Goal: Task Accomplishment & Management: Manage account settings

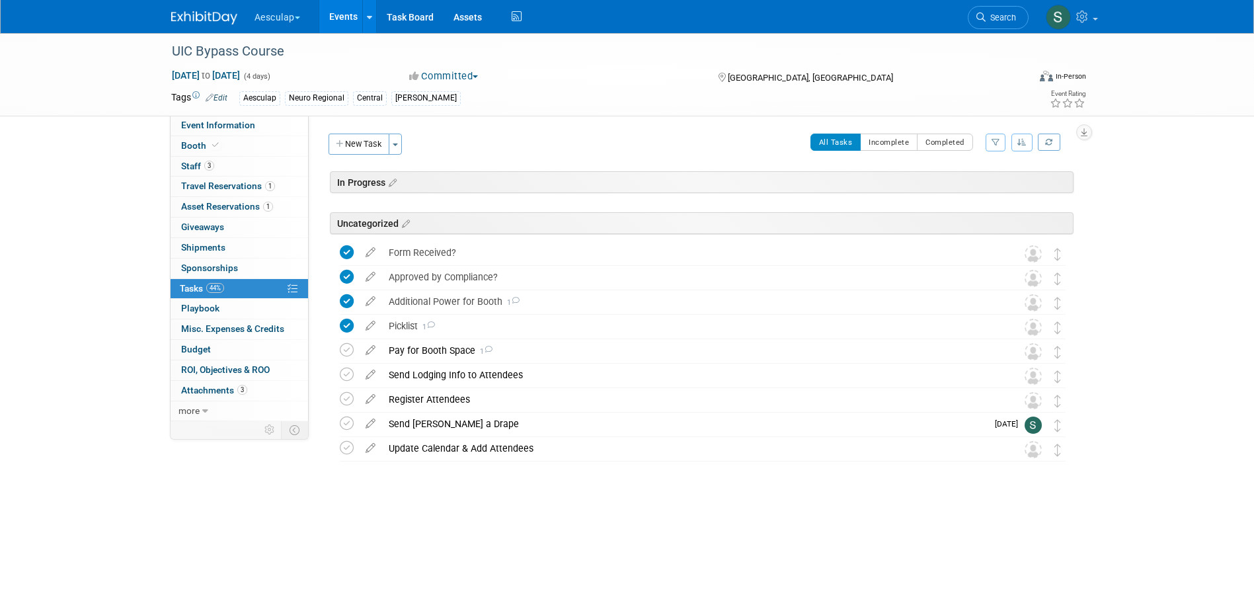
click at [982, 22] on link "Search" at bounding box center [998, 17] width 61 height 23
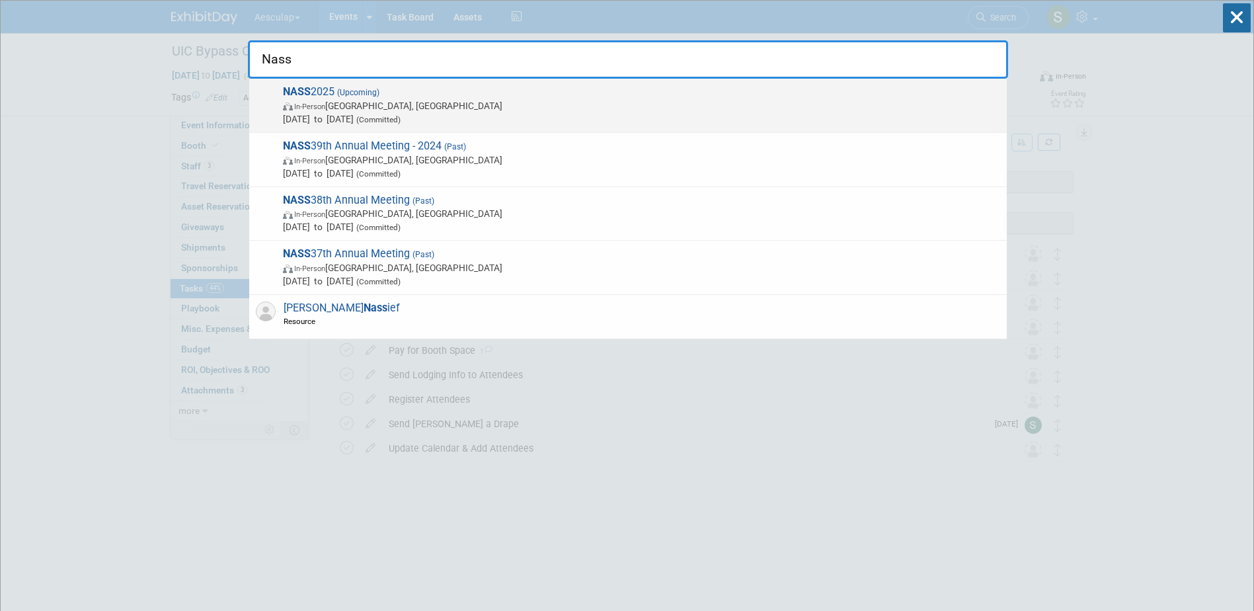
type input "Nass"
click at [319, 87] on span "NASS 2025 (Upcoming) In-Person Denver, CO Nov 14, 2025 to Nov 17, 2025 (Committ…" at bounding box center [639, 105] width 721 height 40
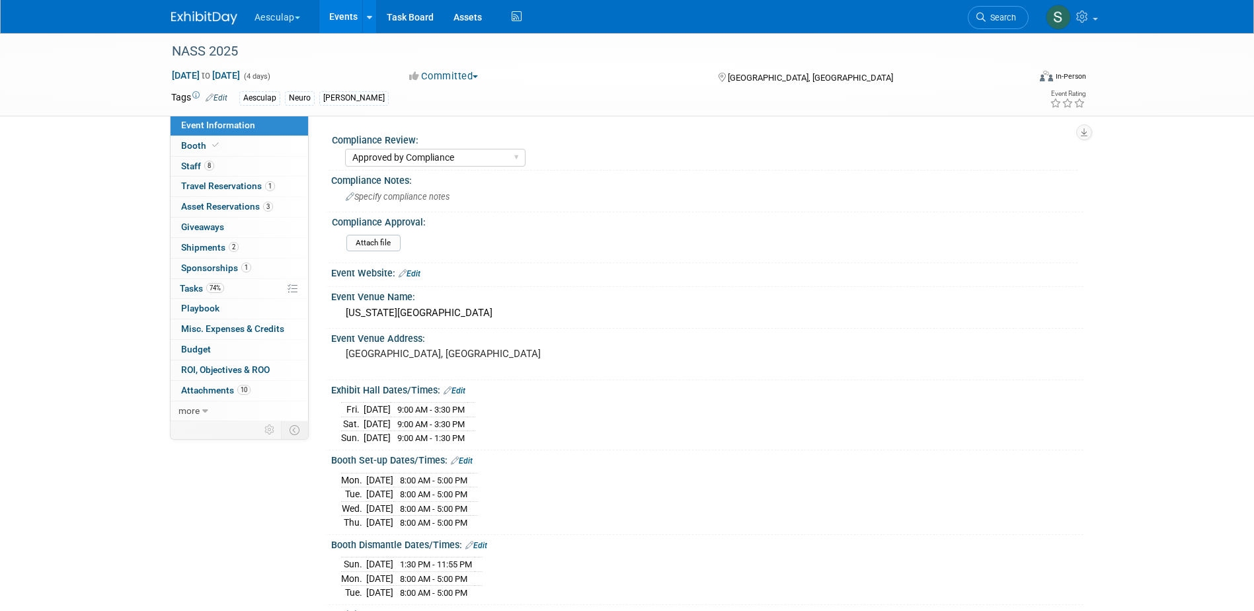
select select "Approved by Compliance"
select select "Neuro"
click at [192, 190] on span "Travel Reservations 1" at bounding box center [228, 185] width 94 height 11
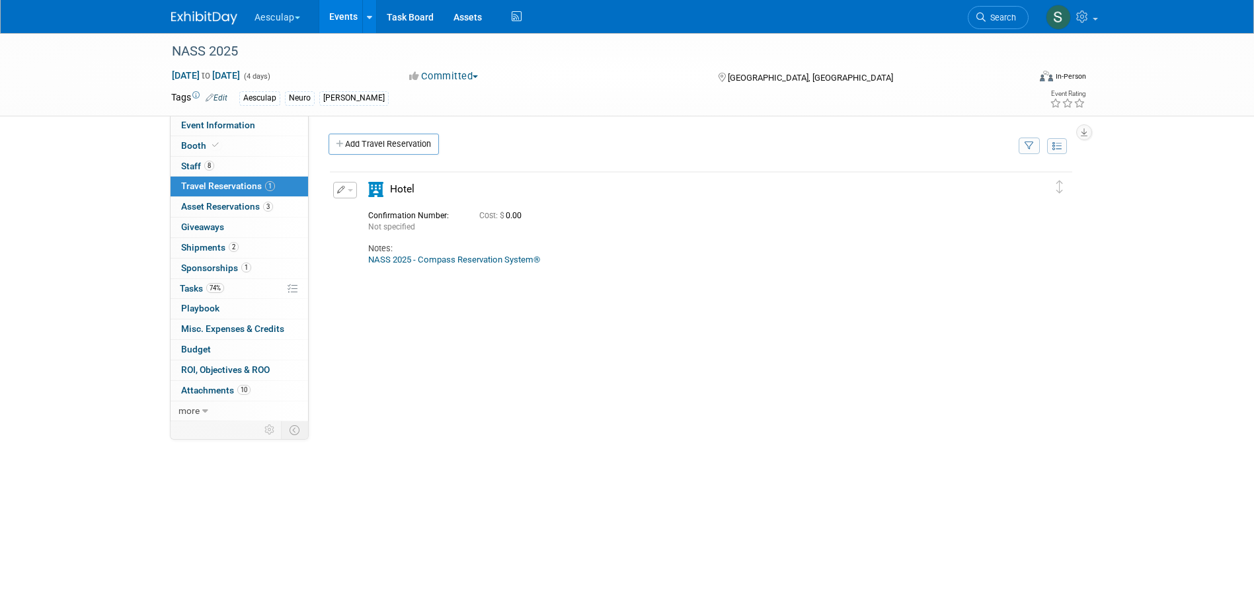
click at [348, 190] on span "button" at bounding box center [350, 190] width 5 height 3
drag, startPoint x: 370, startPoint y: 218, endPoint x: 424, endPoint y: 270, distance: 75.3
click at [370, 217] on button "Edit Reservation" at bounding box center [390, 213] width 112 height 19
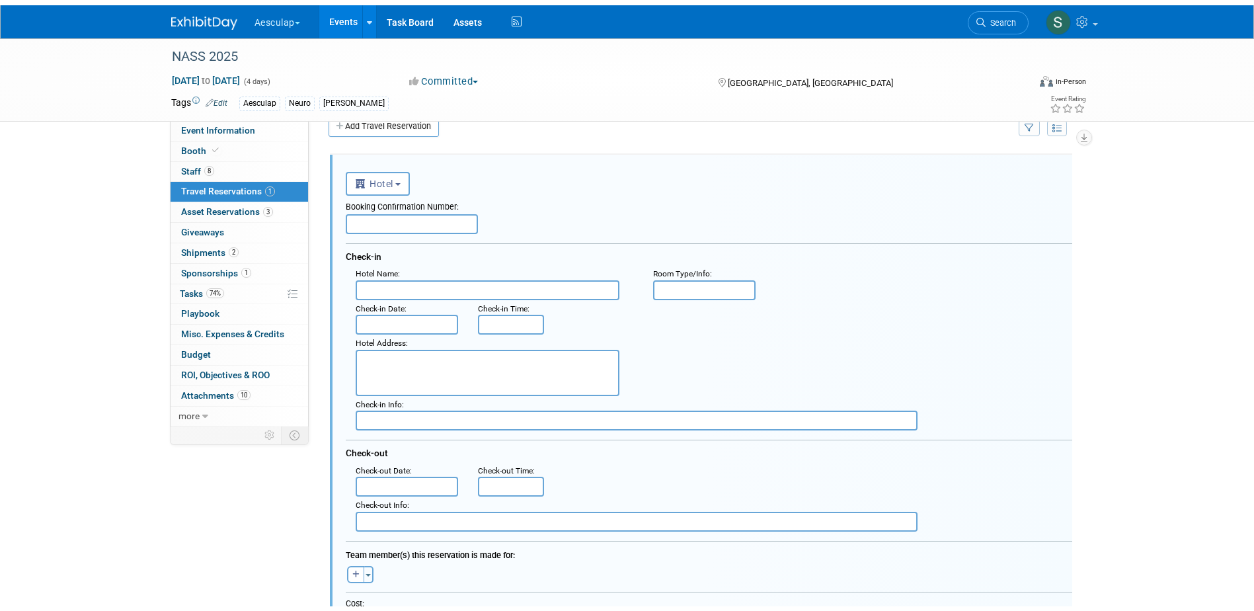
scroll to position [354, 0]
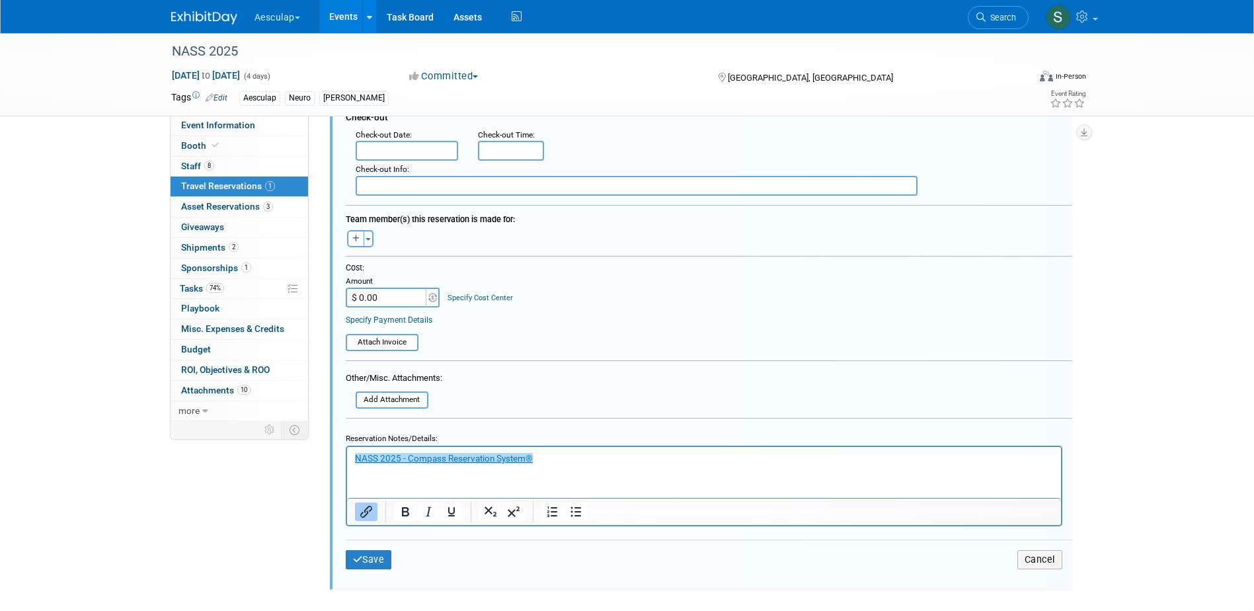
click at [597, 455] on p "﻿NASS 2025 - Compass Reservation System®" at bounding box center [703, 458] width 699 height 13
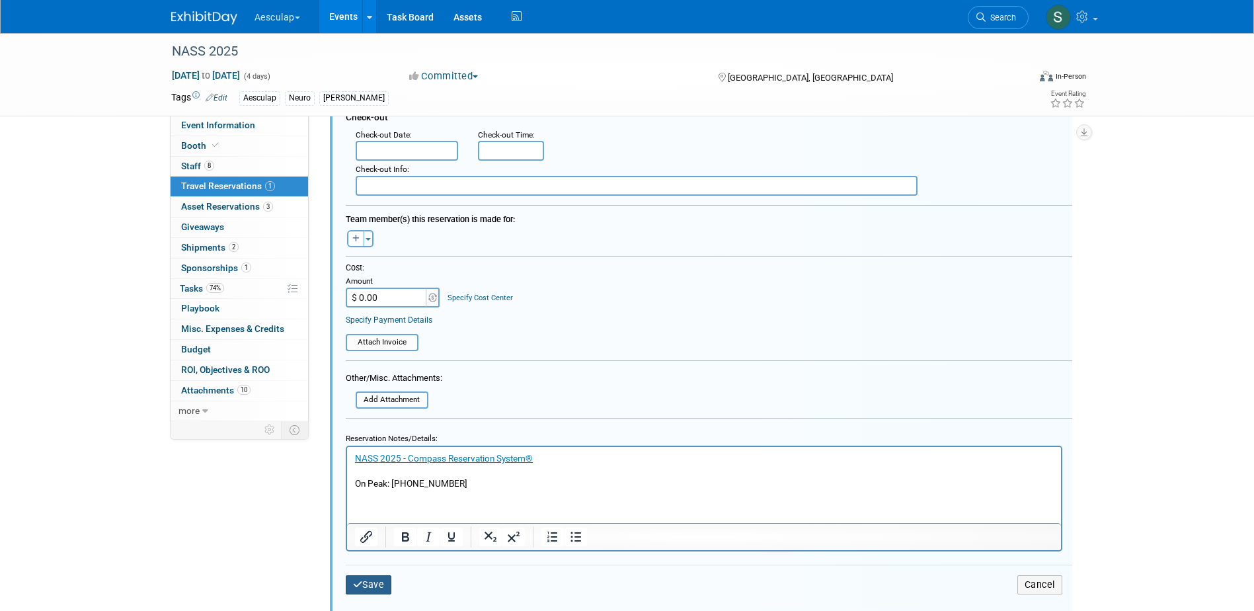
click at [368, 582] on button "Save" at bounding box center [369, 584] width 46 height 19
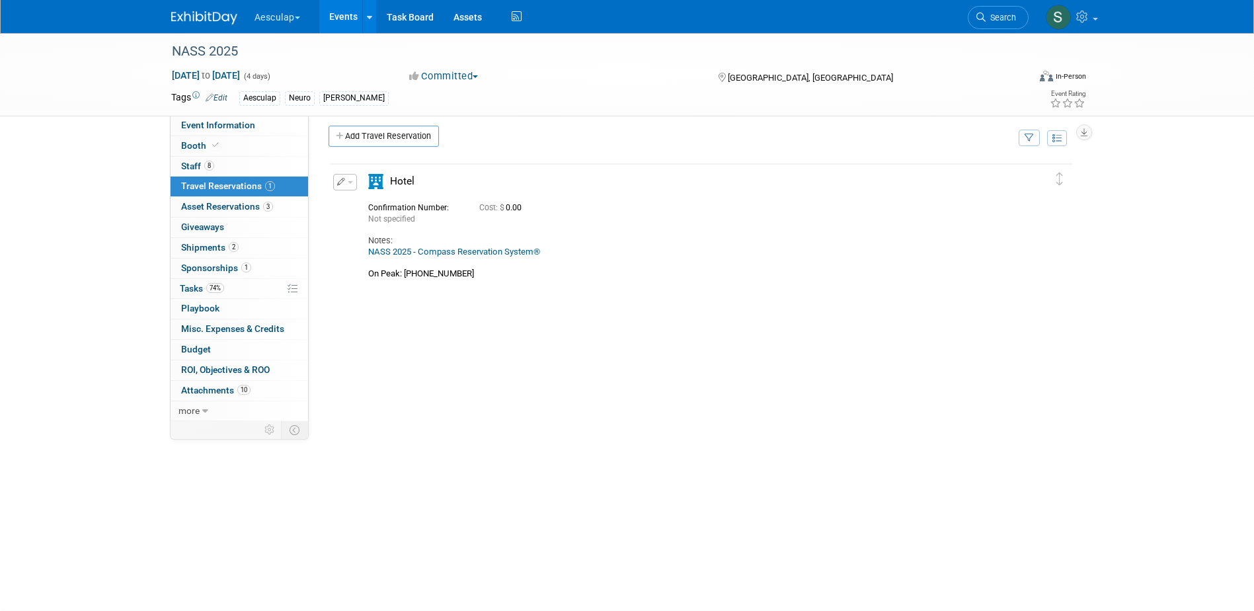
scroll to position [0, 0]
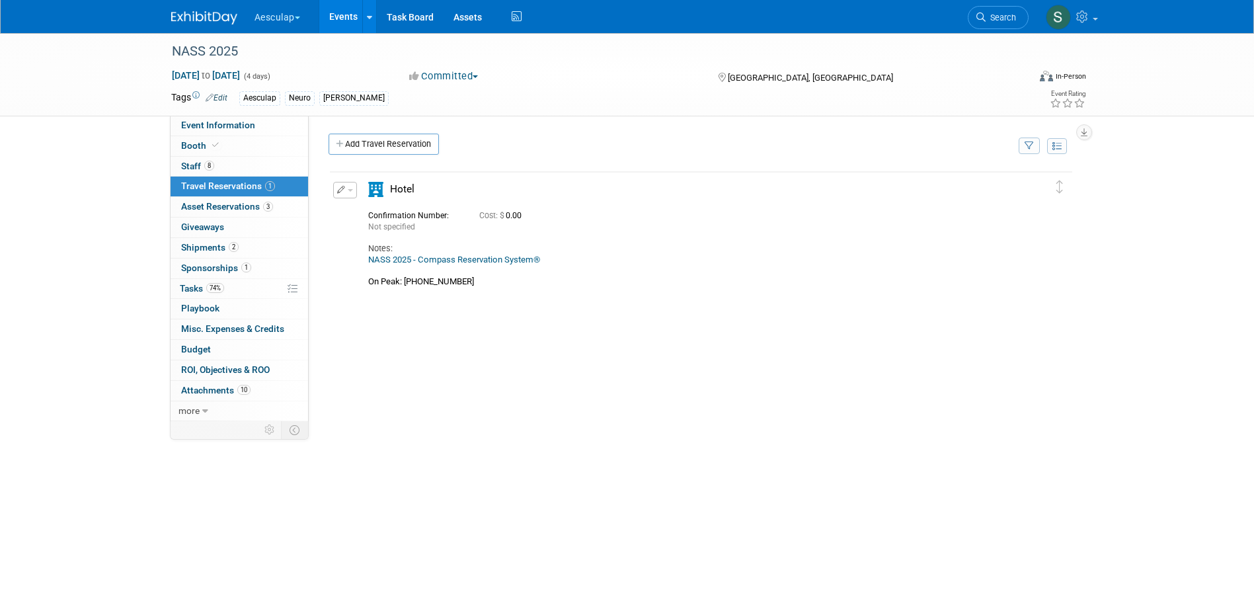
click at [352, 192] on button "button" at bounding box center [345, 190] width 24 height 17
click at [385, 220] on button "Edit Reservation" at bounding box center [390, 213] width 112 height 19
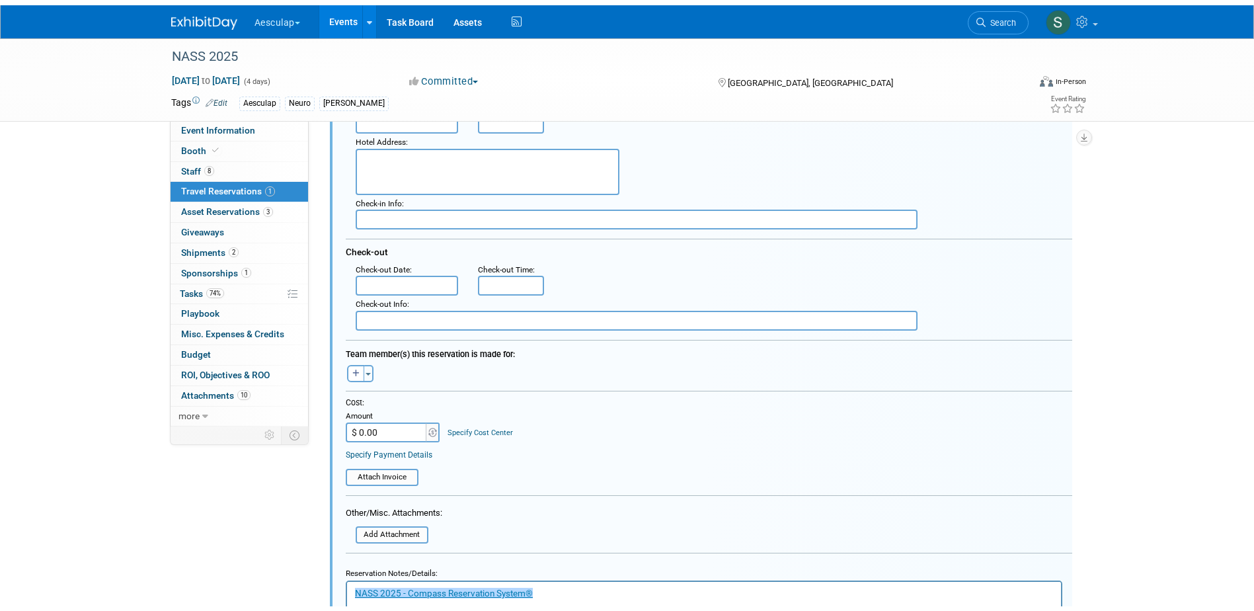
scroll to position [354, 0]
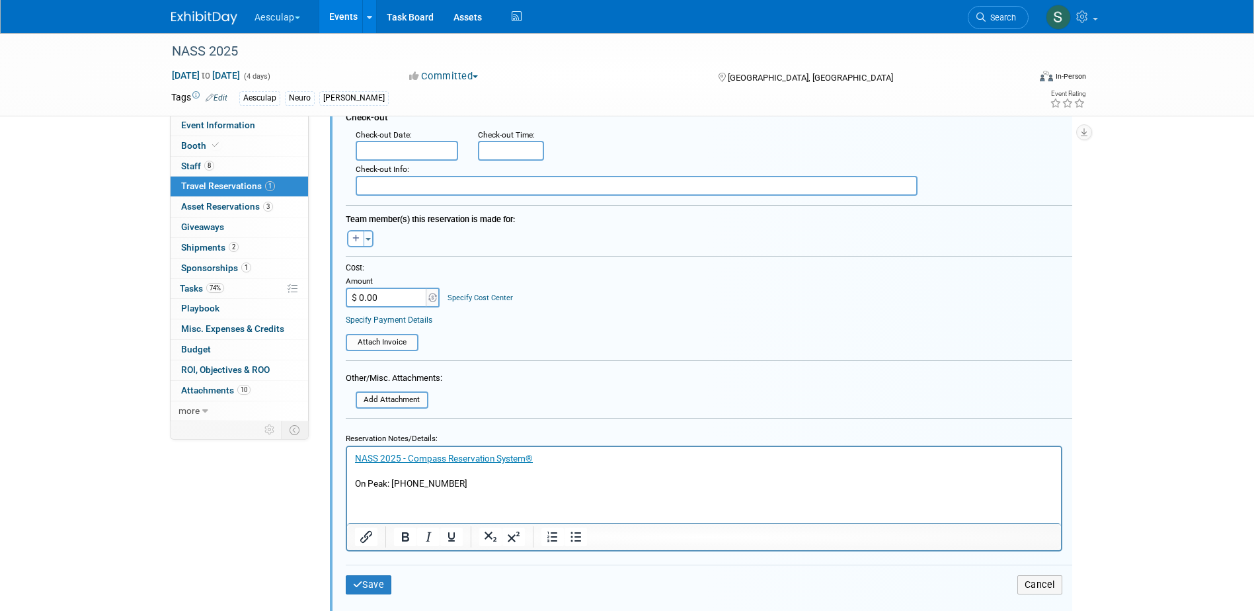
click at [471, 480] on p "NASS 2025 - Compass Reservation System® On Peak: 1-800-545-1773" at bounding box center [703, 471] width 699 height 38
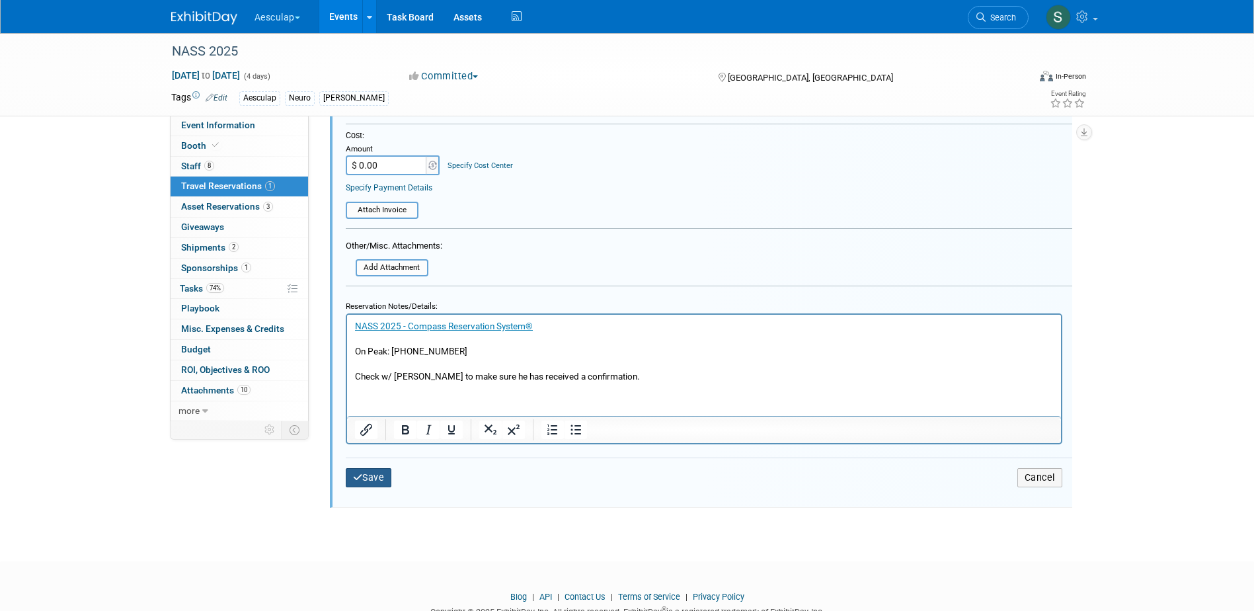
click at [367, 481] on button "Save" at bounding box center [369, 477] width 46 height 19
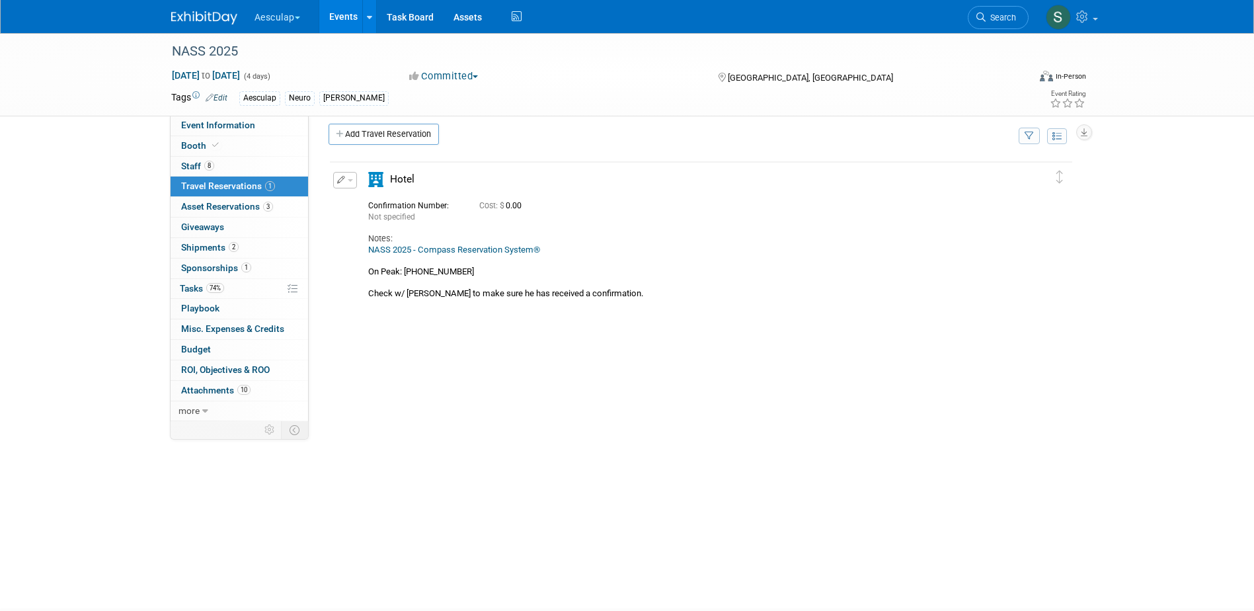
scroll to position [0, 0]
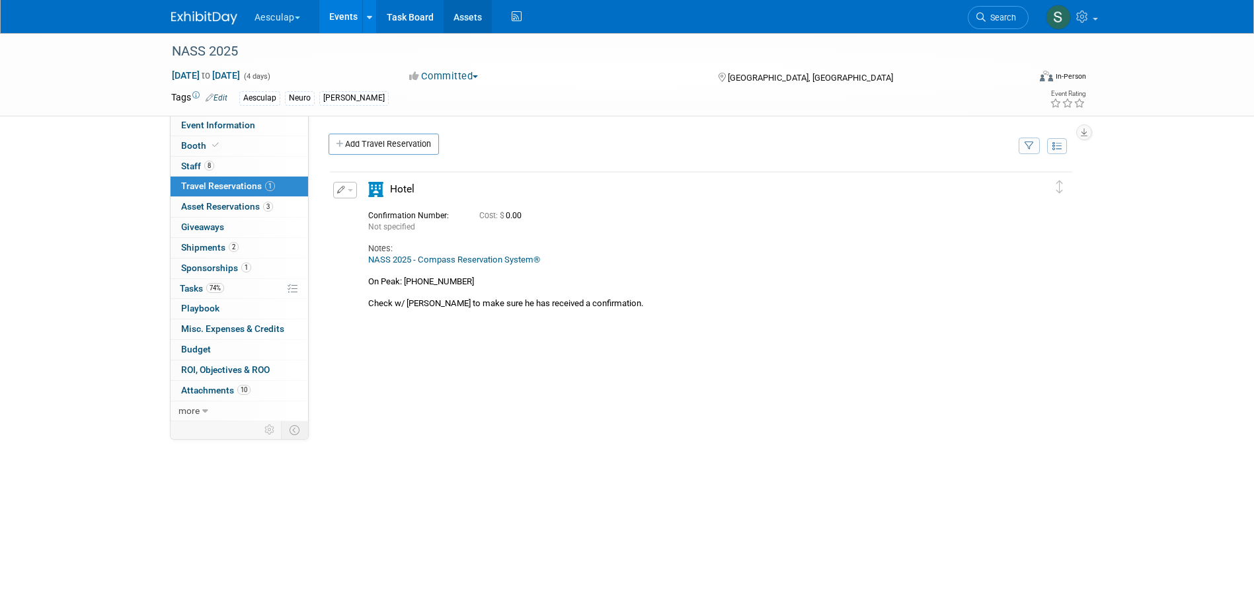
click at [461, 19] on link "Assets" at bounding box center [468, 16] width 48 height 33
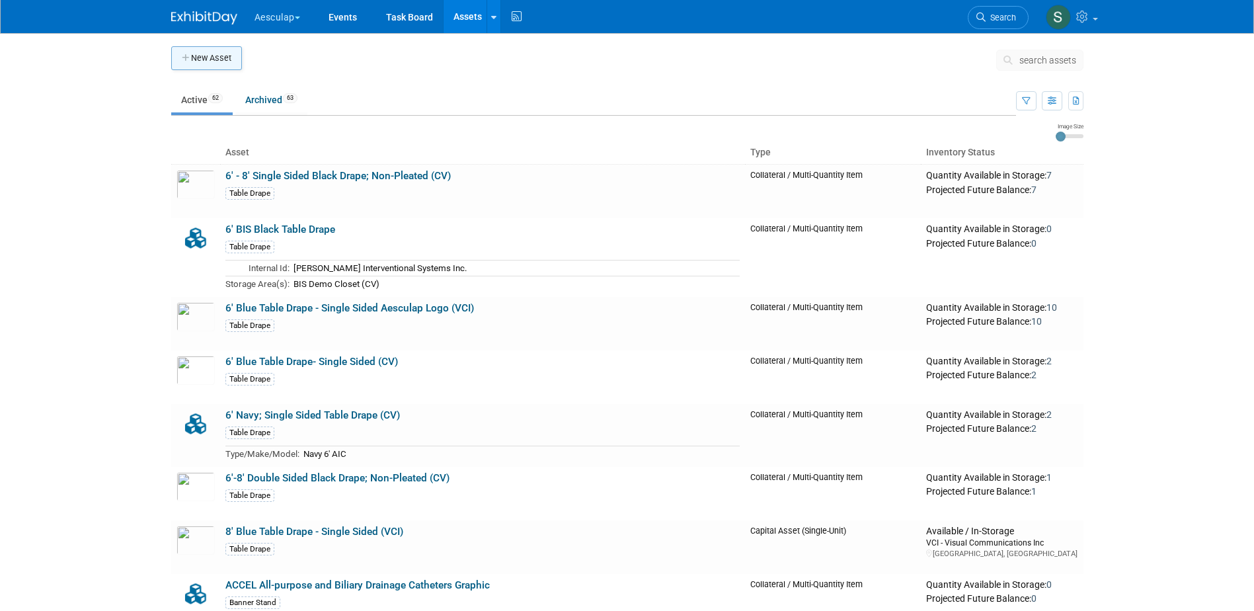
click at [216, 57] on button "New Asset" at bounding box center [206, 58] width 71 height 24
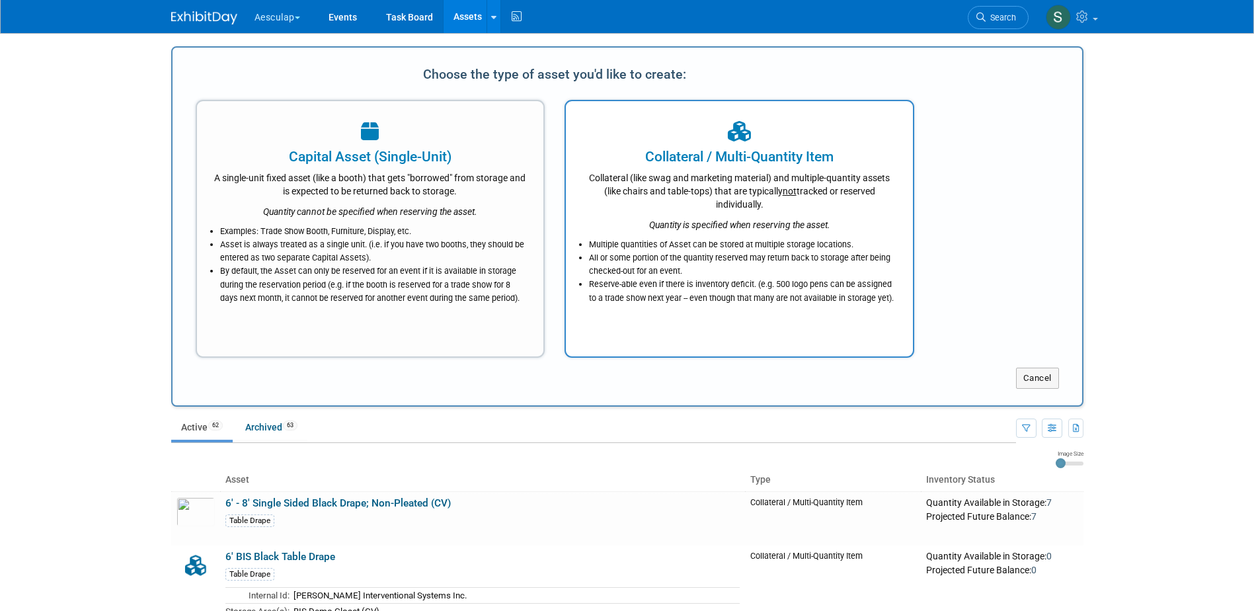
click at [695, 267] on li "All or some portion of the quantity reserved may return back to storage after b…" at bounding box center [742, 264] width 307 height 26
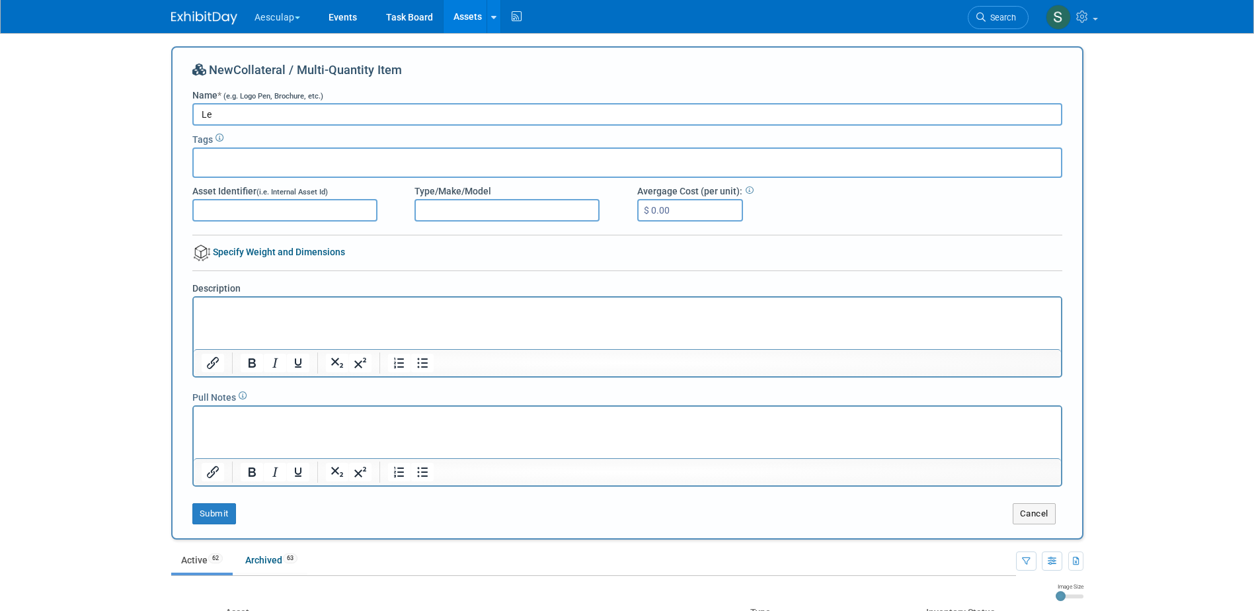
type input "L"
type input "I"
type input "iPhones for Lead Capture"
click at [242, 165] on input "text" at bounding box center [252, 160] width 106 height 13
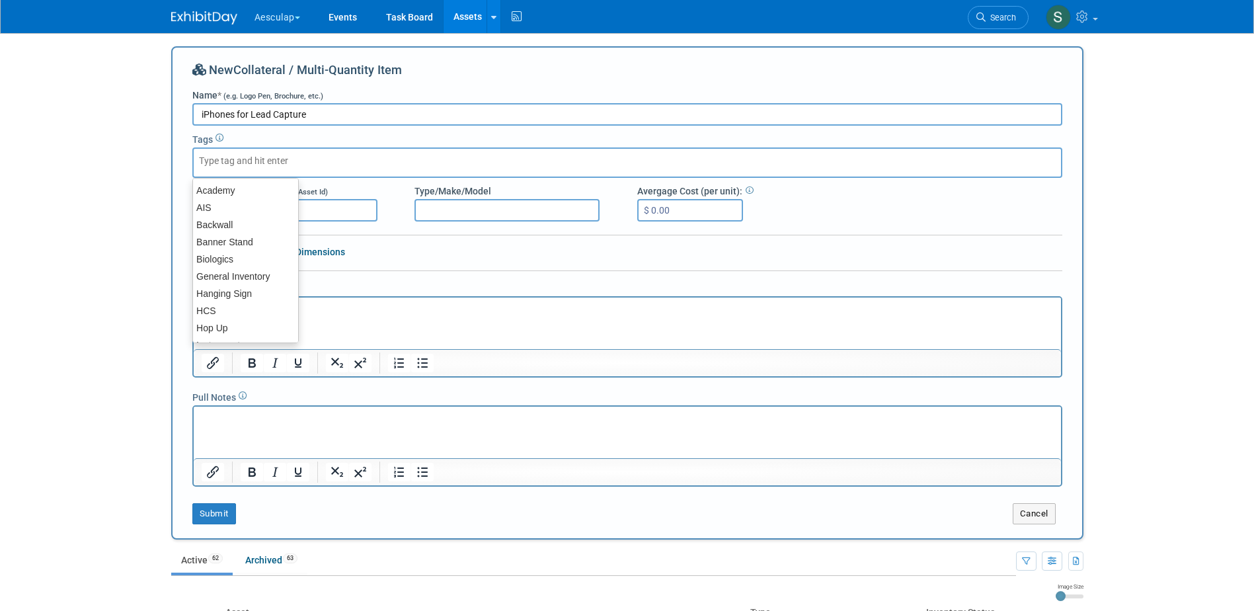
click at [264, 162] on input "text" at bounding box center [252, 160] width 106 height 13
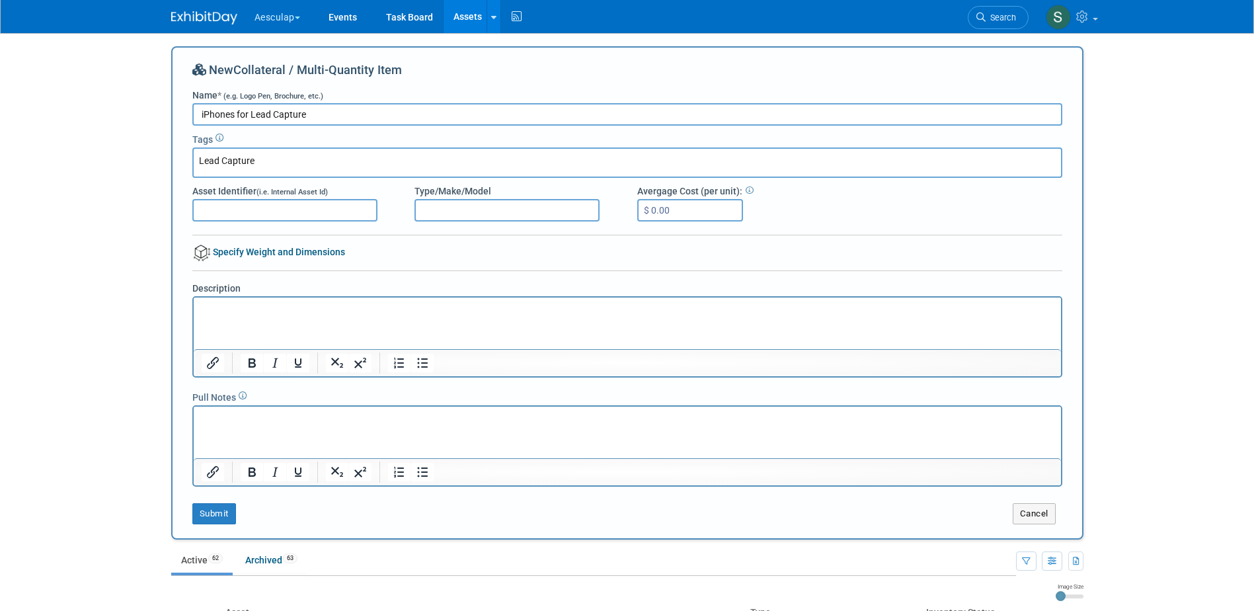
type input "Lead Capture"
click at [290, 212] on input "Asset Identifier (i.e. Internal Asset Id)" at bounding box center [284, 210] width 185 height 22
click at [442, 214] on input "Type/Make/Model" at bounding box center [506, 210] width 185 height 22
type input "iPhone"
click at [262, 316] on html at bounding box center [626, 306] width 867 height 19
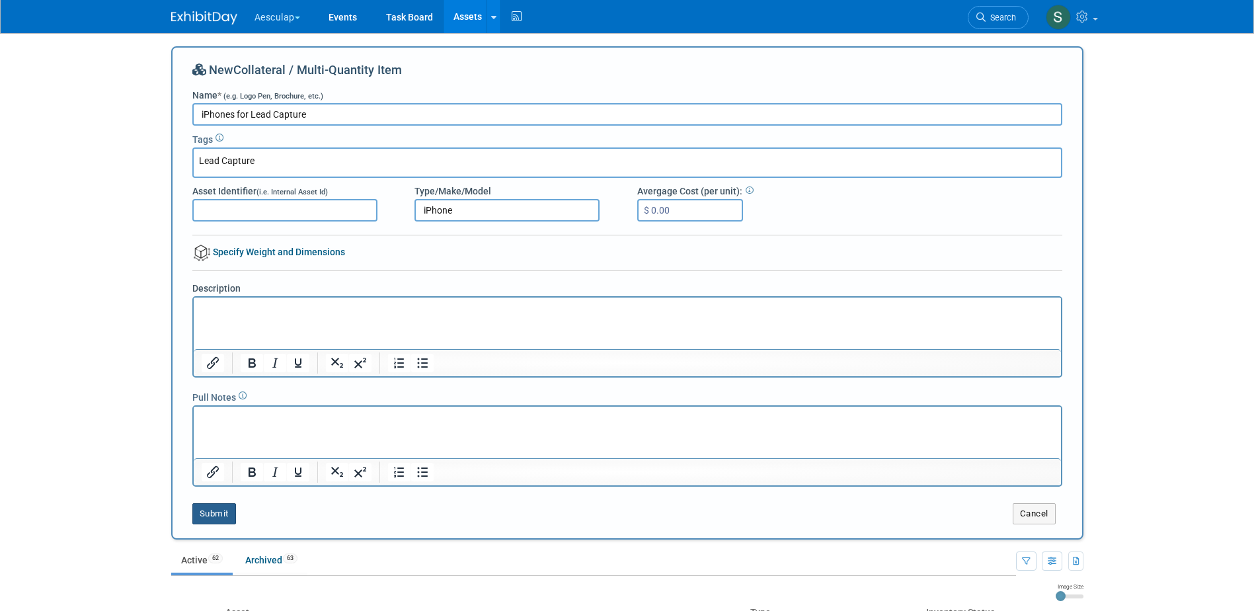
click at [205, 516] on button "Submit" at bounding box center [214, 513] width 44 height 21
type input "Lead Capture"
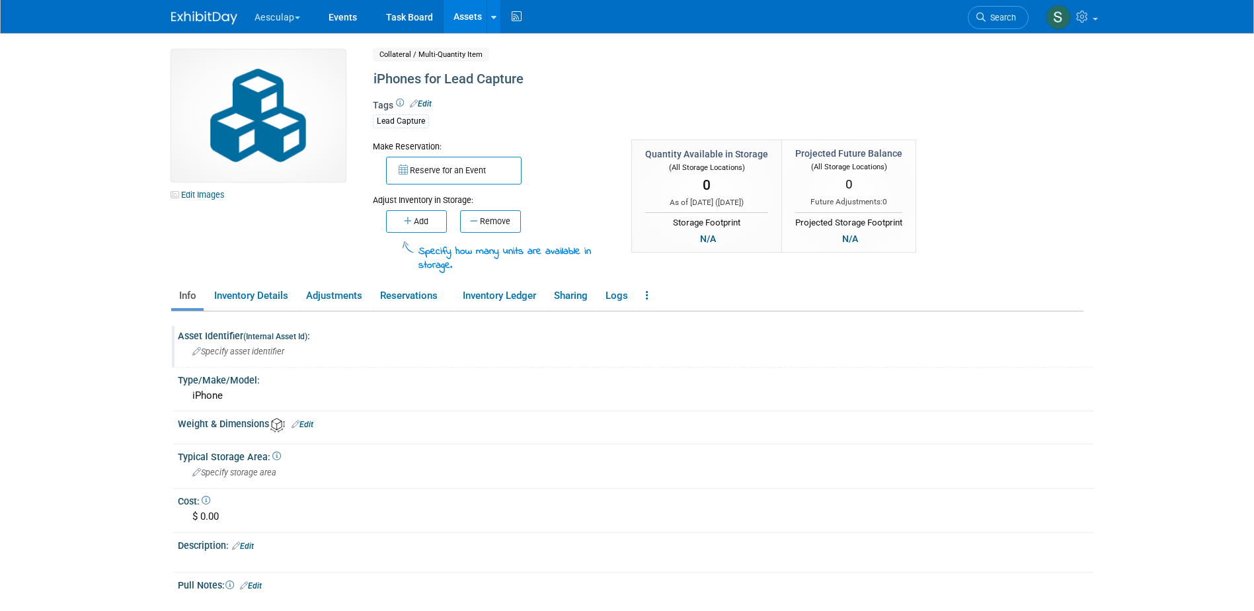
click at [192, 350] on icon at bounding box center [196, 352] width 9 height 9
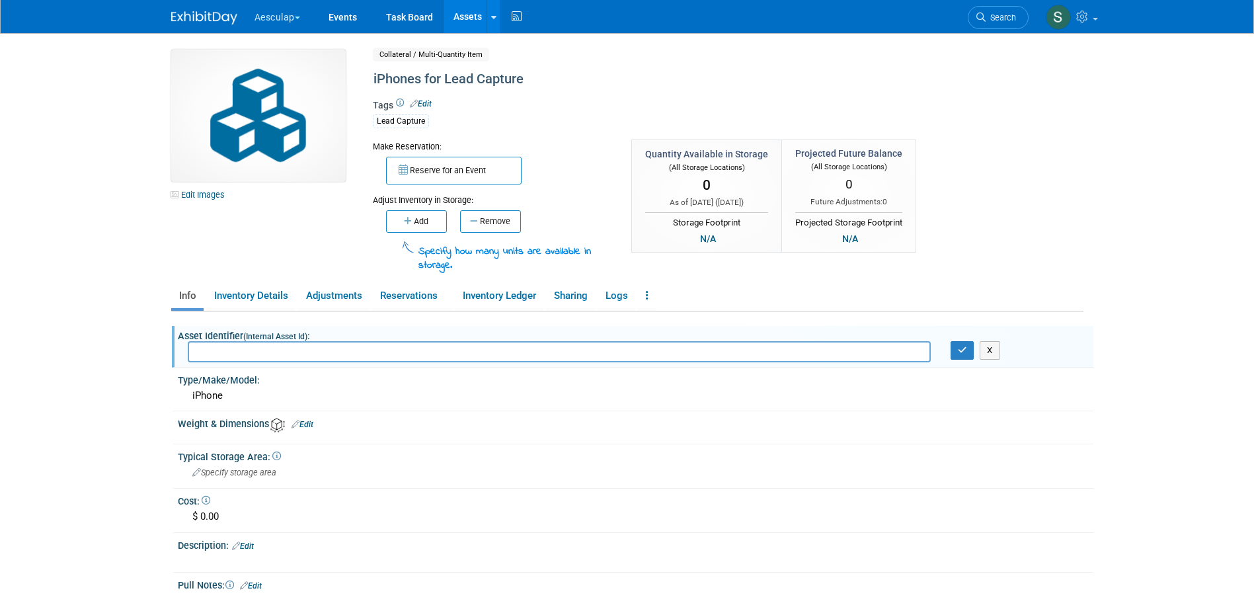
type input "I"
type input "LC iPhone"
click at [960, 352] on icon "button" at bounding box center [962, 350] width 9 height 9
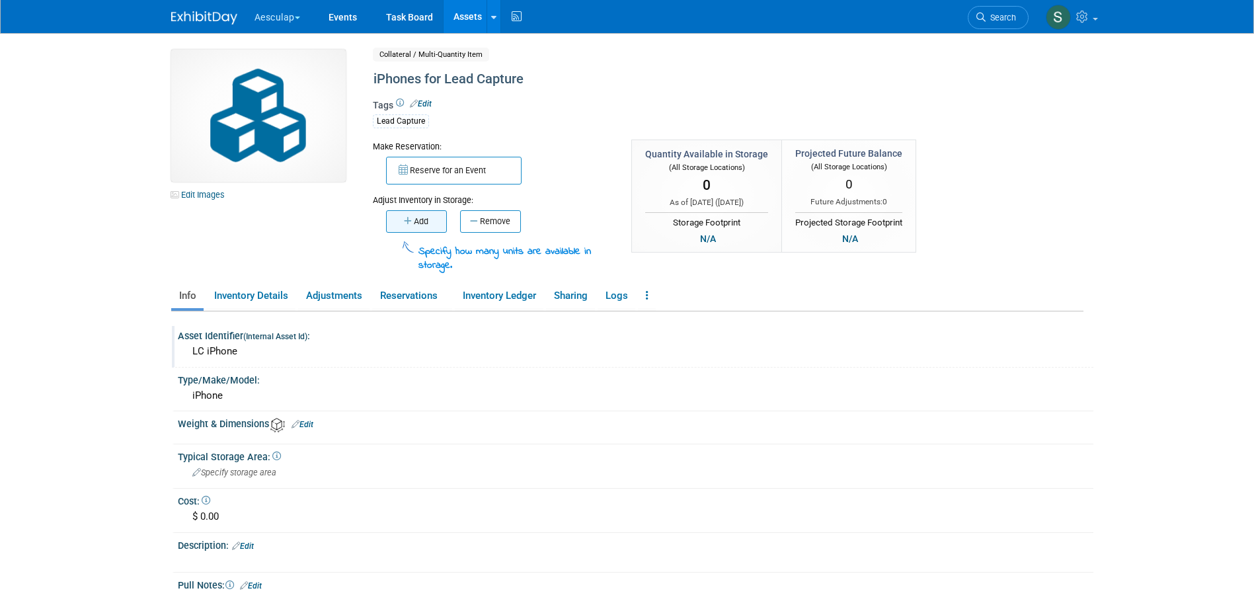
click at [412, 225] on icon "button" at bounding box center [409, 221] width 10 height 9
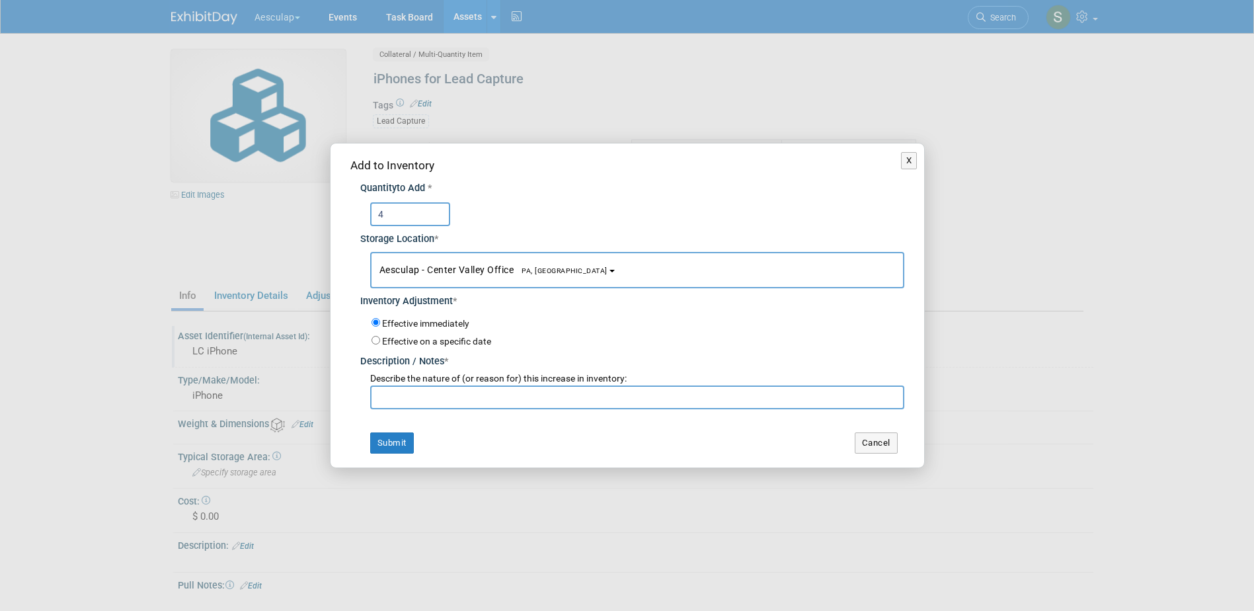
type input "4"
click at [414, 398] on input "text" at bounding box center [637, 397] width 534 height 24
type input "A"
type input "New LC devices received"
click at [385, 445] on button "Submit" at bounding box center [392, 442] width 44 height 21
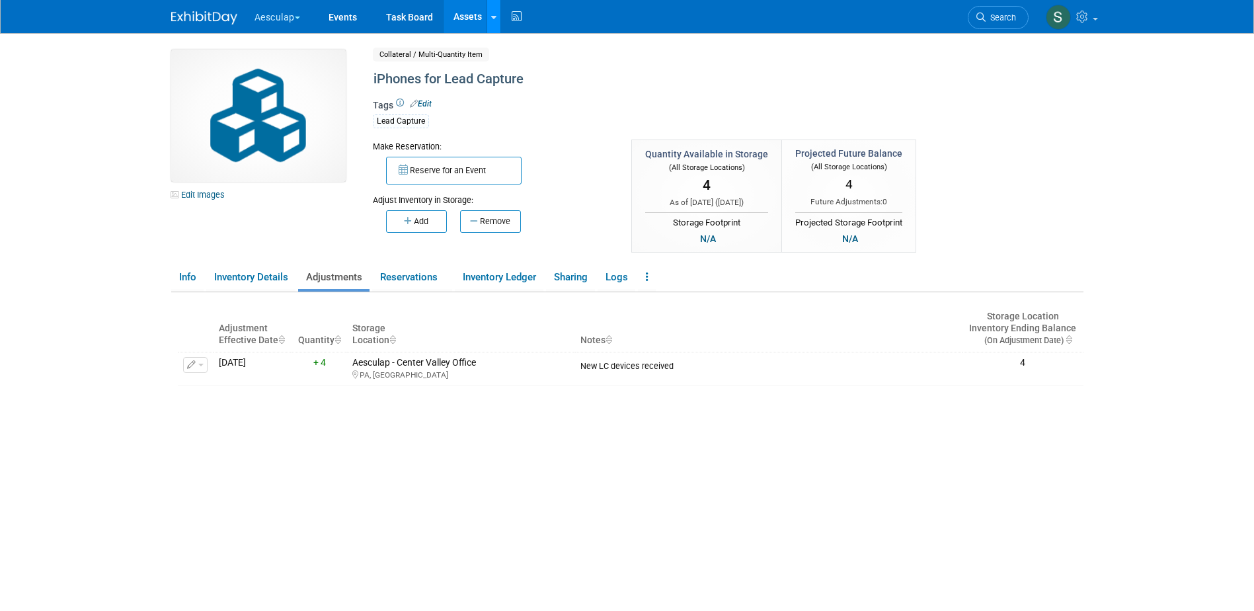
click at [494, 15] on icon at bounding box center [493, 17] width 5 height 9
click at [509, 40] on link "New Asset" at bounding box center [545, 47] width 117 height 19
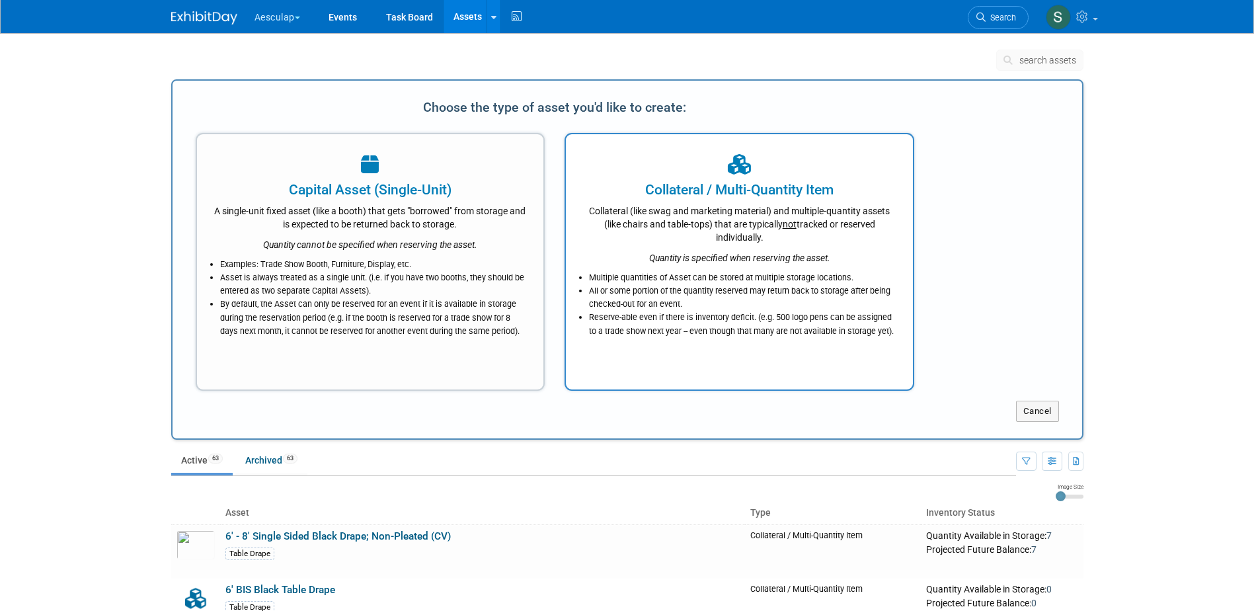
click at [688, 264] on div "Quantity is specified when reserving the asset." at bounding box center [739, 254] width 314 height 20
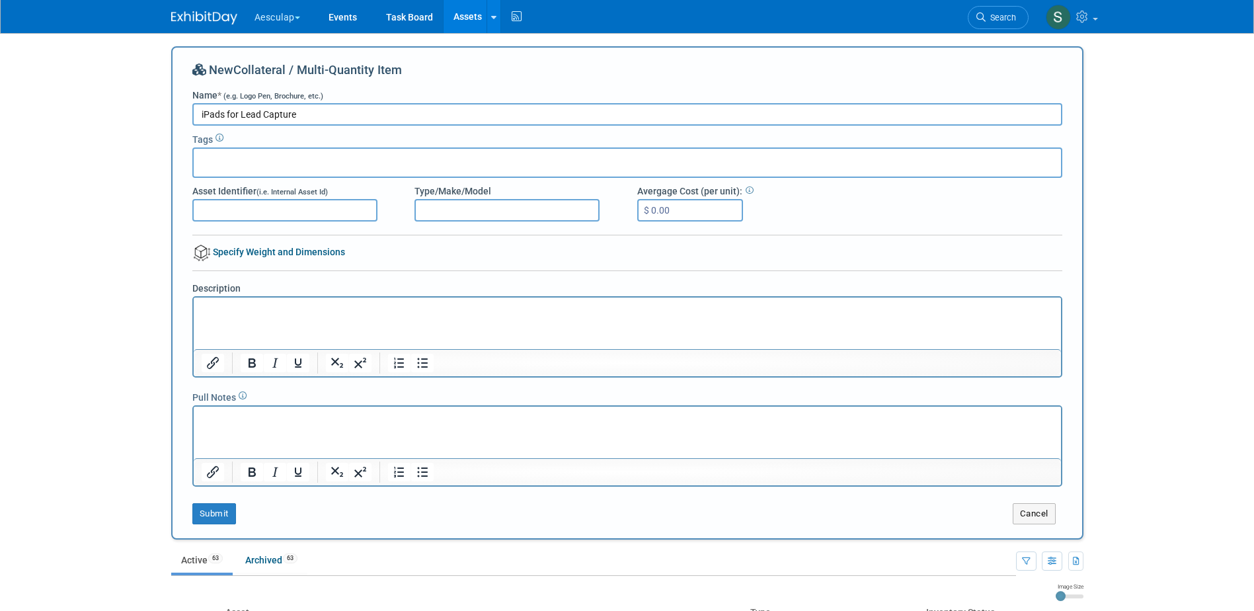
type input "iPads for Lead Capture"
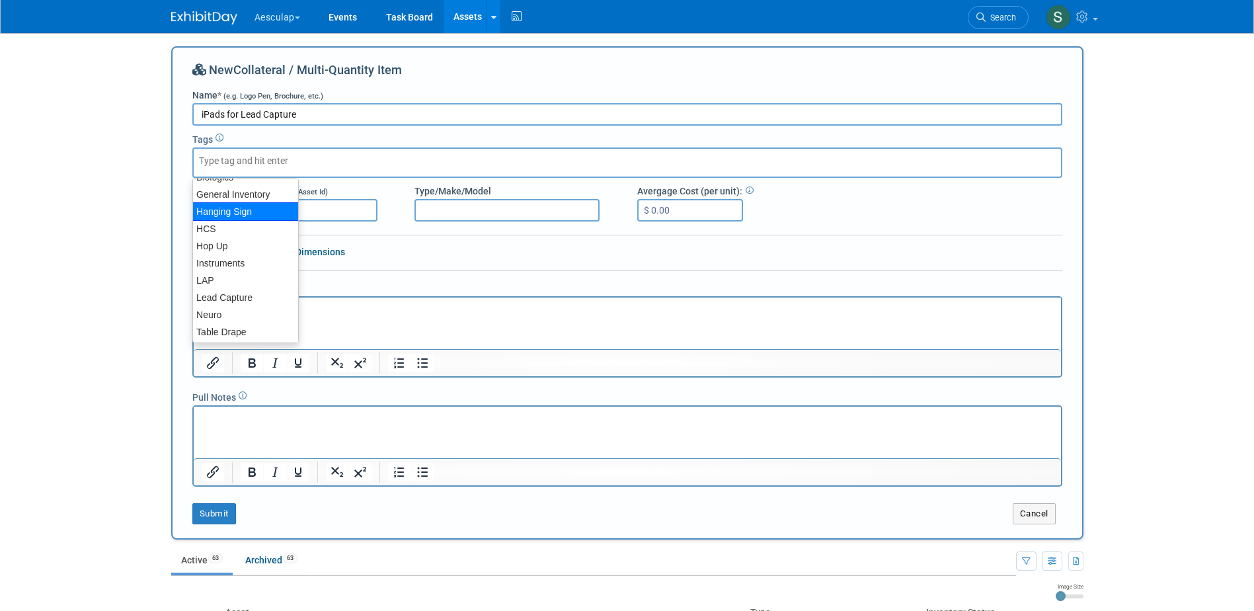
scroll to position [83, 0]
click at [237, 292] on div "Lead Capture" at bounding box center [245, 296] width 106 height 19
type input "Lead Capture"
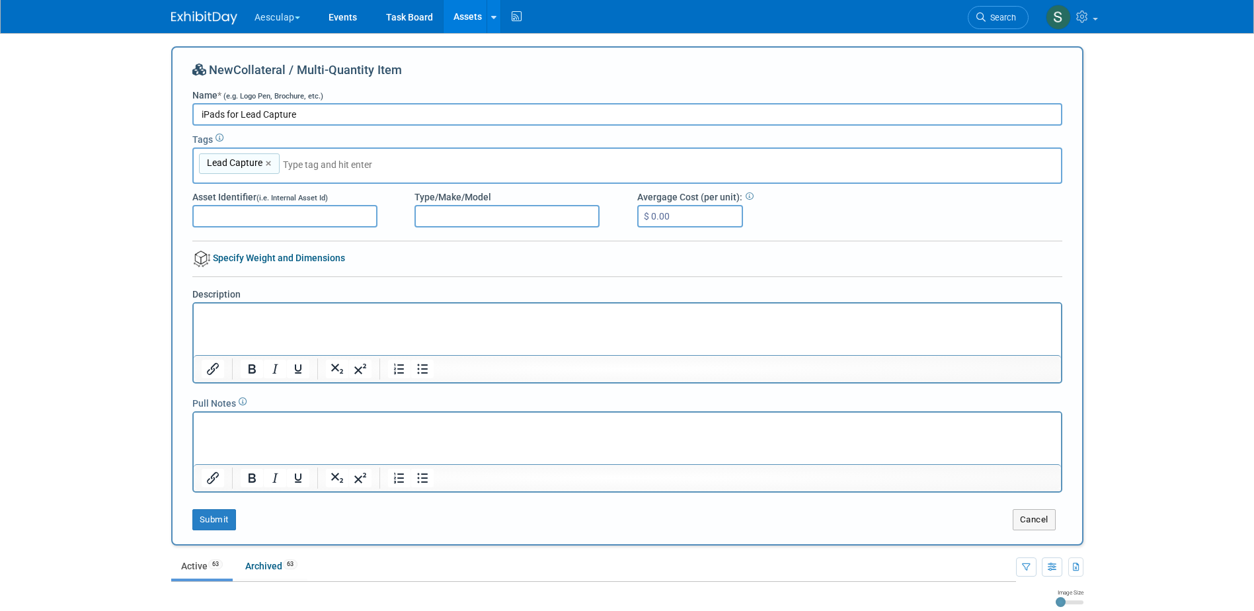
click at [232, 221] on input "Asset Identifier (i.e. Internal Asset Id)" at bounding box center [284, 216] width 185 height 22
type input "i"
click at [444, 211] on input "Type/Make/Model" at bounding box center [506, 216] width 185 height 22
type input "iPad"
click at [210, 519] on button "Submit" at bounding box center [214, 519] width 44 height 21
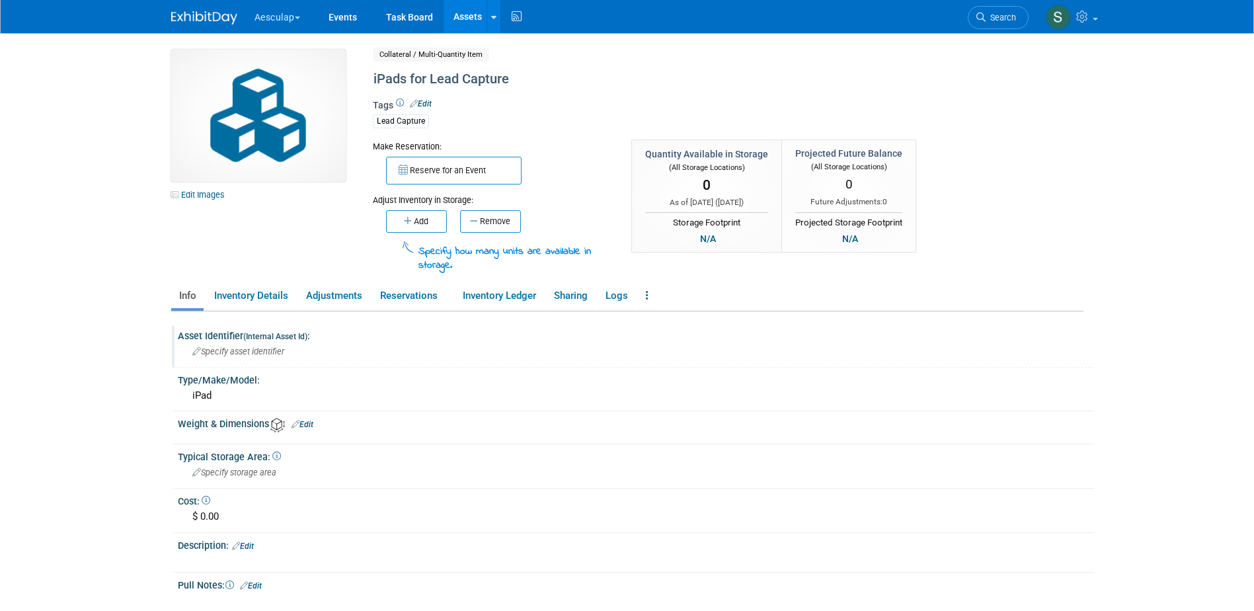
click at [229, 352] on span "Specify asset identifier" at bounding box center [238, 351] width 92 height 10
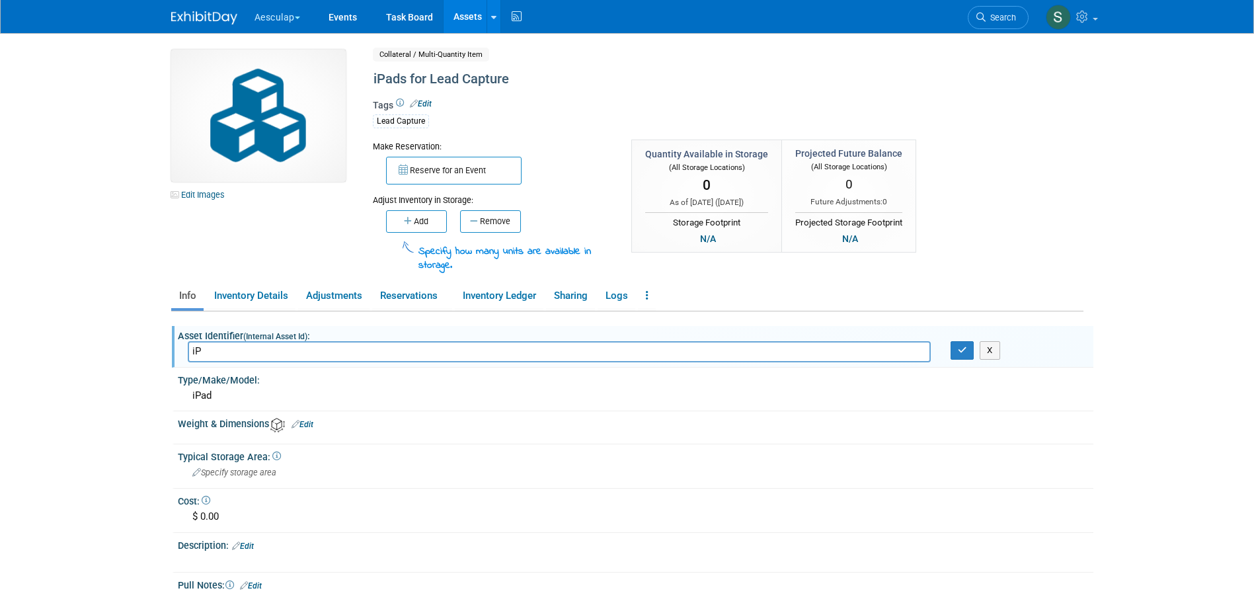
type input "i"
type input "LC iPad"
click at [409, 219] on icon "button" at bounding box center [409, 221] width 10 height 9
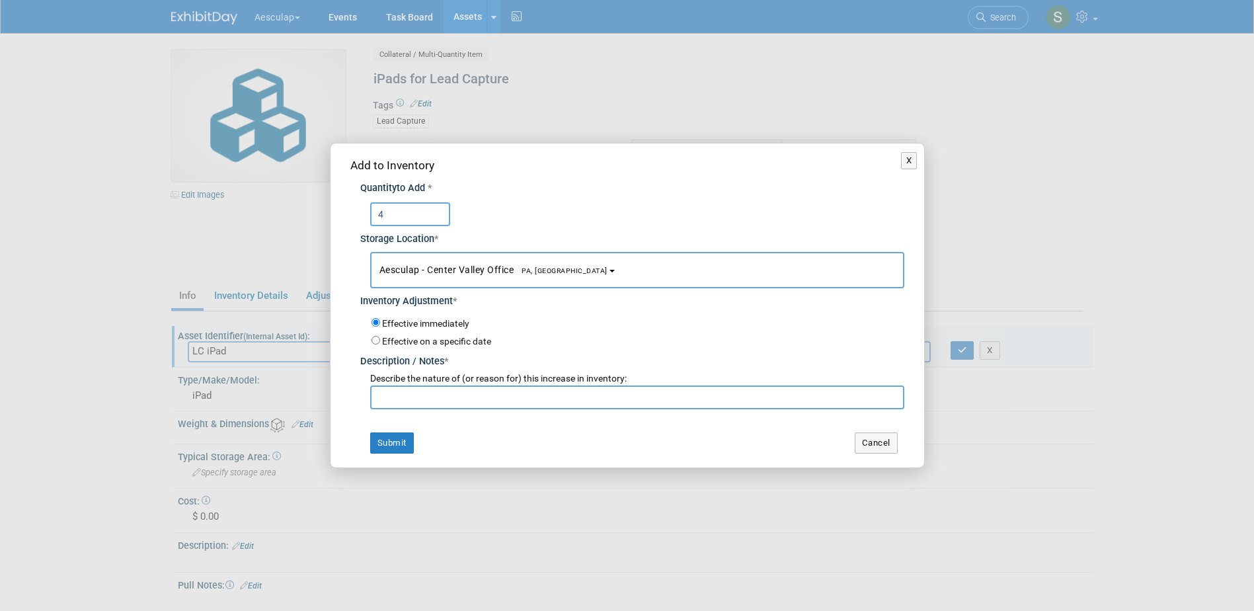
type input "4"
click at [391, 397] on input "text" at bounding box center [637, 397] width 534 height 24
type input "Adding to keep track as we are using them more often"
click at [401, 448] on button "Submit" at bounding box center [392, 442] width 44 height 21
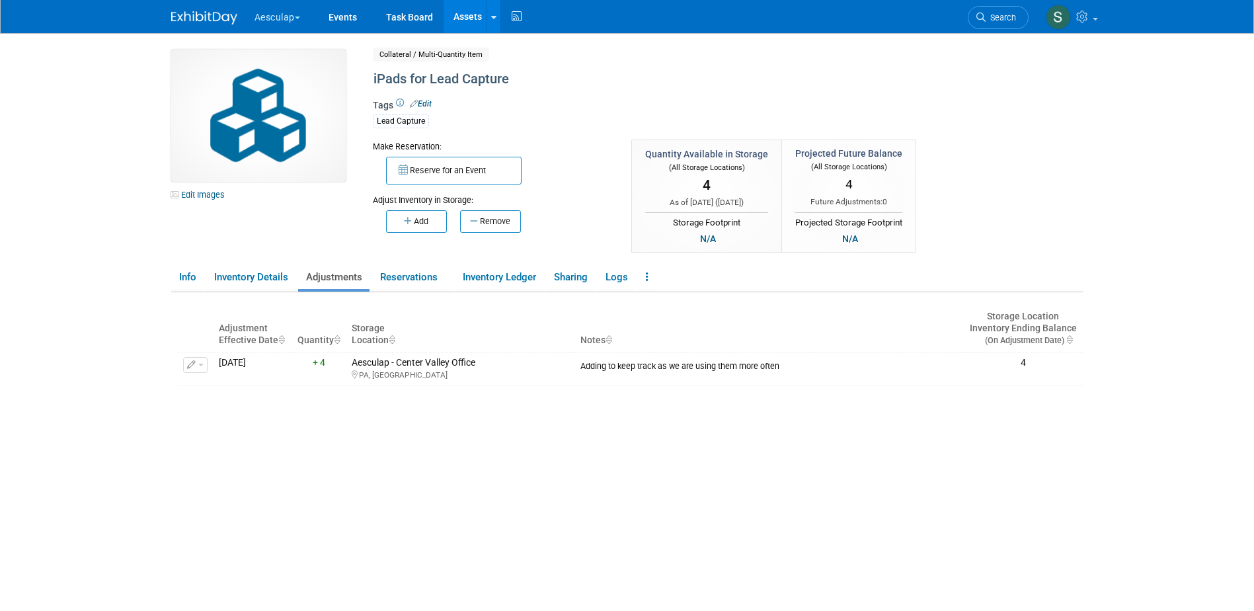
drag, startPoint x: 569, startPoint y: 472, endPoint x: 577, endPoint y: 465, distance: 10.8
click at [569, 472] on div "Adjustment Effective Date Quantity Storage Location Notes Storage Location Inve…" at bounding box center [631, 465] width 906 height 346
click at [329, 17] on link "Events" at bounding box center [343, 16] width 48 height 33
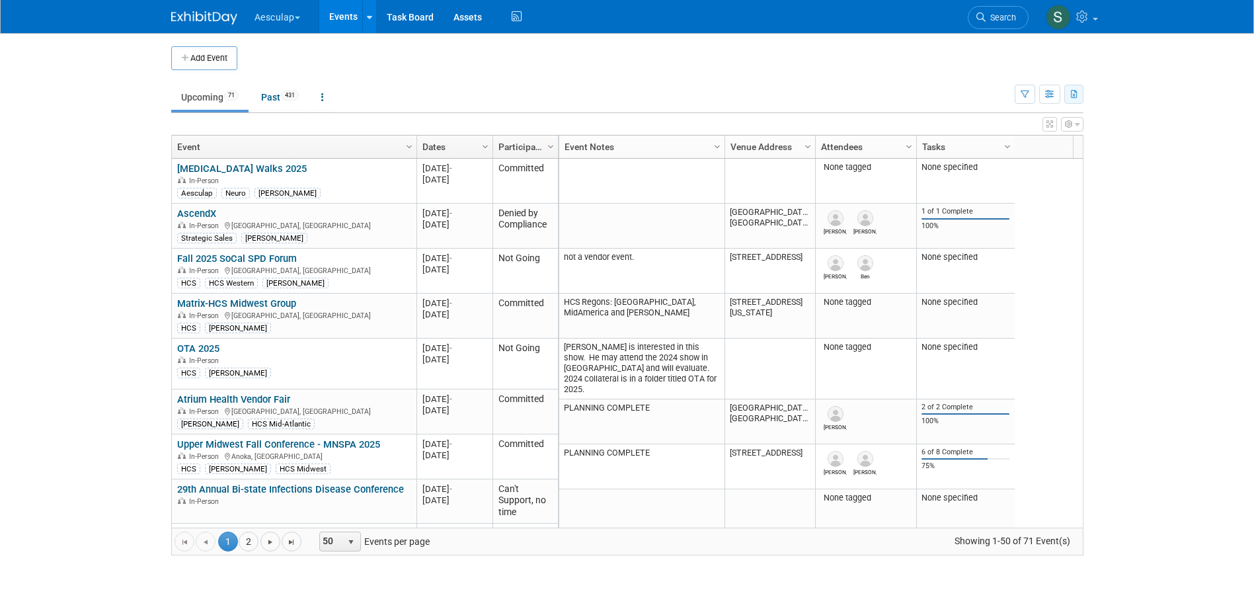
click at [1076, 98] on icon "button" at bounding box center [1074, 95] width 7 height 9
click at [1133, 207] on body "Aesculap Explore: My Workspaces 2 Go to Workspace: Aesculap [PERSON_NAME] Event…" at bounding box center [627, 305] width 1254 height 611
click at [1029, 95] on button "button" at bounding box center [1025, 94] width 20 height 19
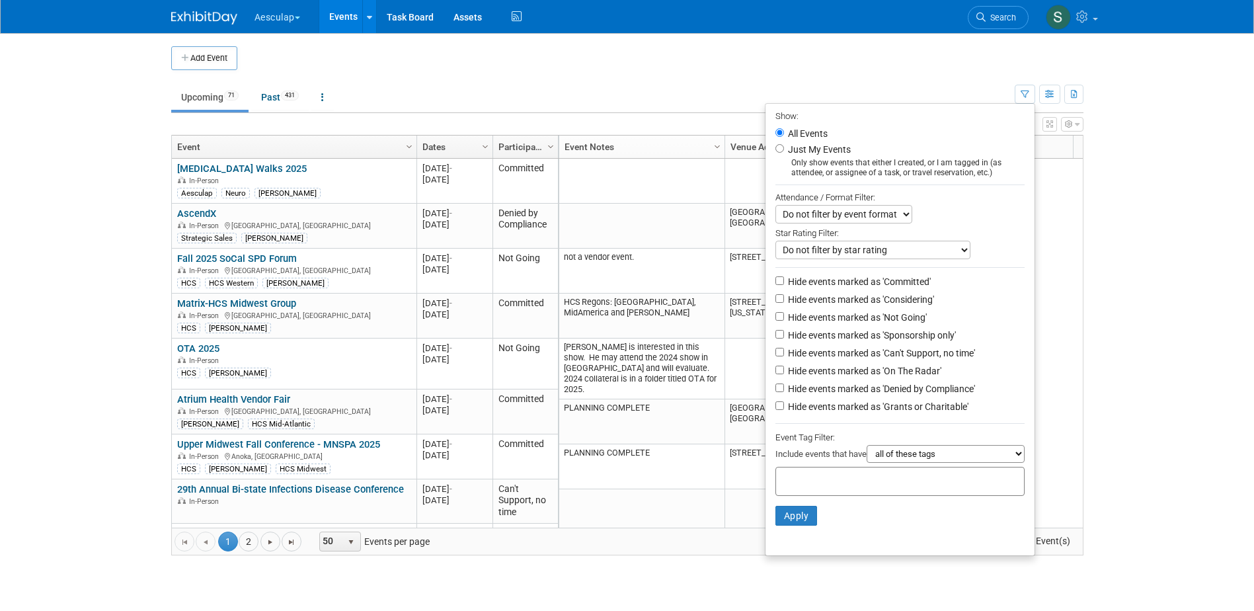
click at [855, 482] on input "text" at bounding box center [834, 479] width 106 height 13
type input "Neuro"
click at [792, 531] on div "Neuro" at bounding box center [861, 533] width 185 height 19
type input "Neuro"
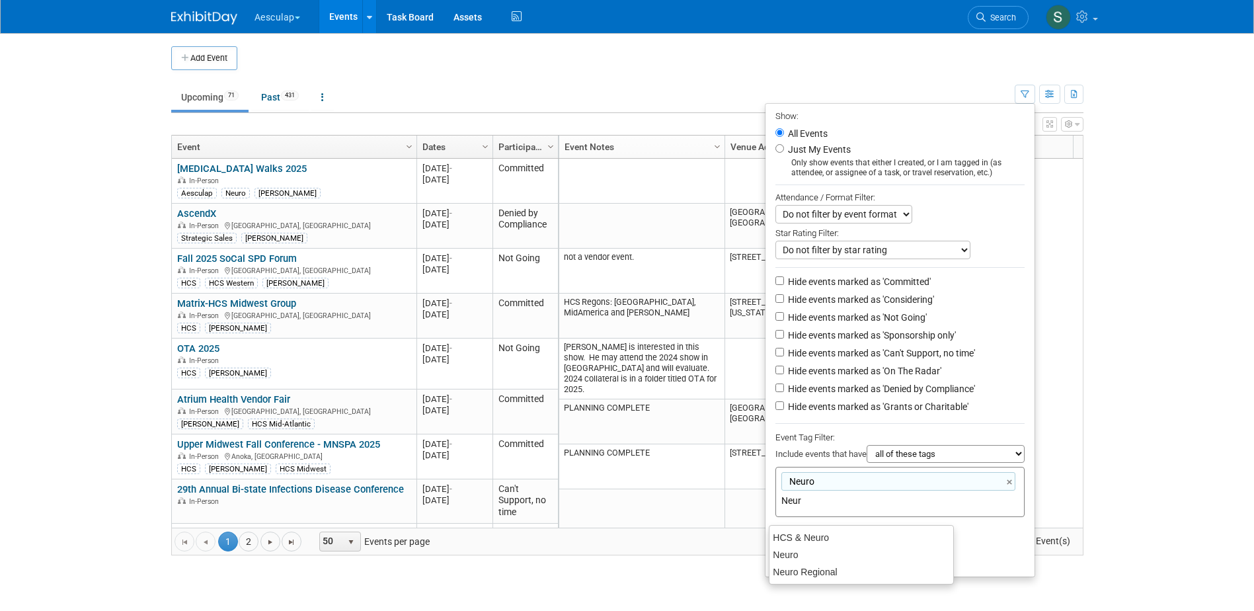
type input "Neuro"
click at [793, 571] on div "Neuro Regional" at bounding box center [861, 572] width 185 height 19
type input "Neuro, Neuro Regional"
drag, startPoint x: 917, startPoint y: 474, endPoint x: 918, endPoint y: 465, distance: 9.3
click at [918, 467] on div "Include events that have all of these tags any one of these tags only and exact…" at bounding box center [899, 456] width 249 height 22
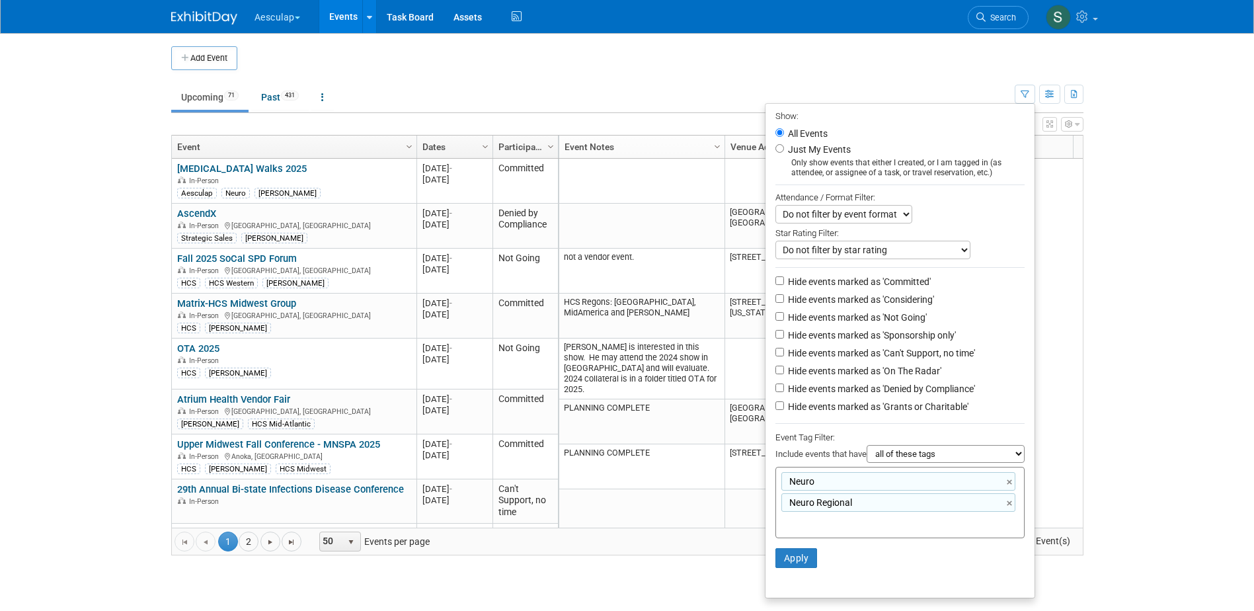
click at [918, 463] on select "all of these tags any one of these tags only and exactly these specific tags" at bounding box center [946, 454] width 158 height 18
select select "any"
click at [867, 453] on select "all of these tags any one of these tags only and exactly these specific tags" at bounding box center [946, 454] width 158 height 18
click at [797, 568] on button "Apply" at bounding box center [796, 558] width 42 height 20
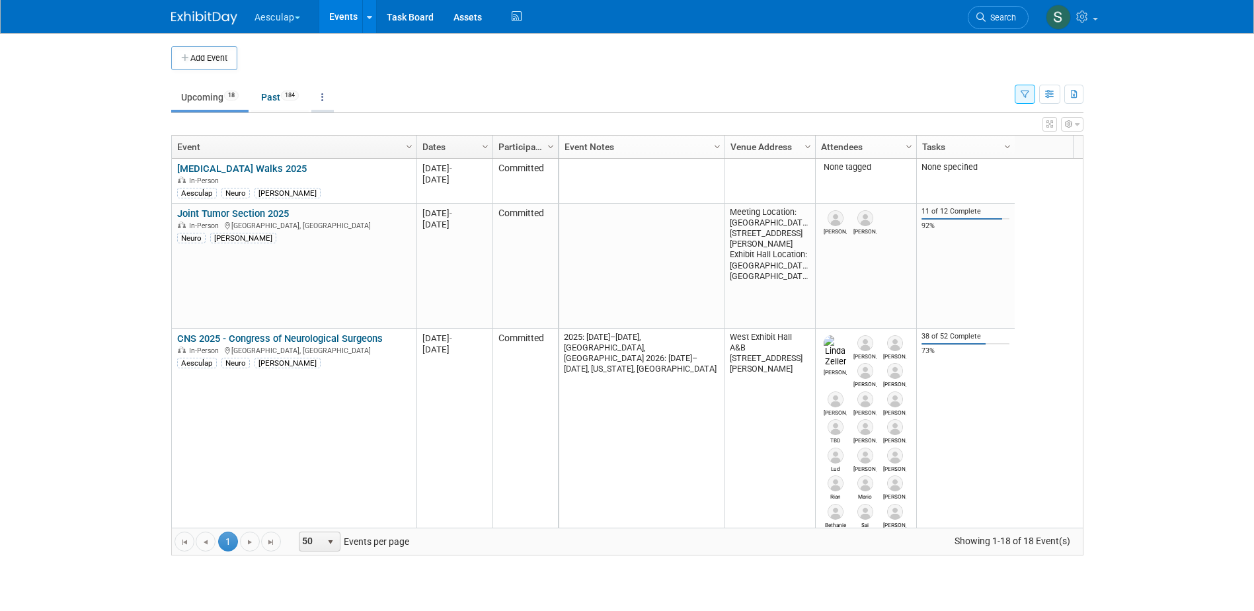
click at [324, 100] on icon at bounding box center [322, 97] width 3 height 9
click at [345, 151] on link "Grouped Annually Events grouped by year" at bounding box center [363, 156] width 105 height 29
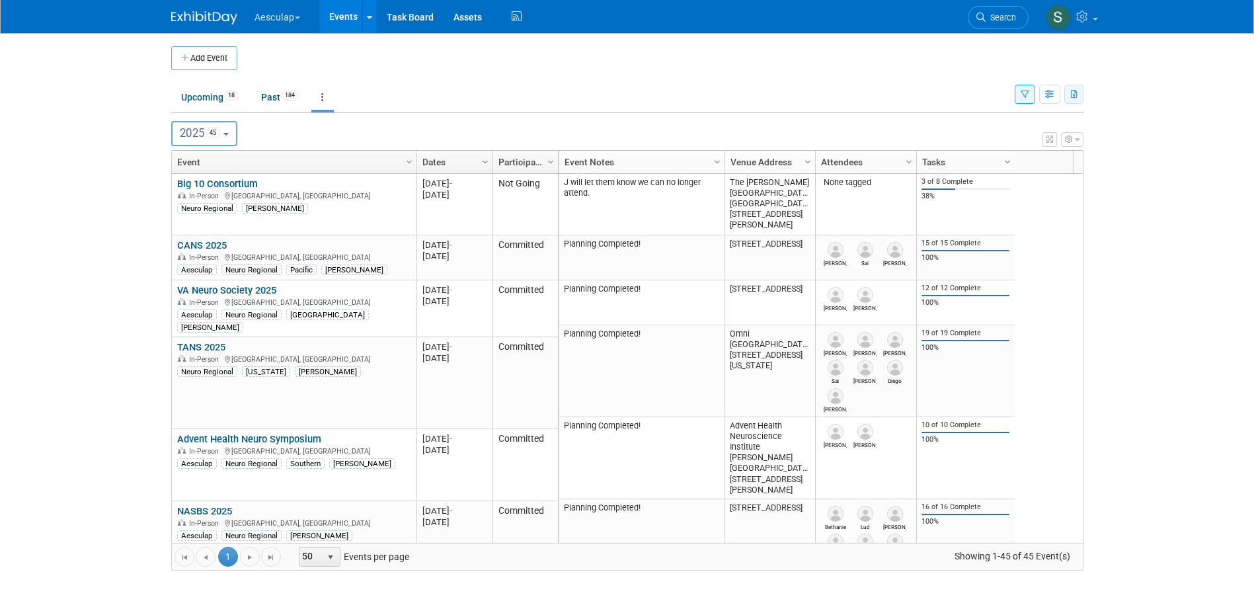
click at [1079, 100] on button "button" at bounding box center [1073, 94] width 19 height 19
click at [990, 139] on link "Export Current View (45 Events)" at bounding box center [1000, 136] width 143 height 19
drag, startPoint x: 773, startPoint y: 59, endPoint x: 947, endPoint y: 59, distance: 173.9
click at [777, 59] on td at bounding box center [638, 58] width 802 height 24
click at [993, 29] on li "Search" at bounding box center [998, 16] width 61 height 32
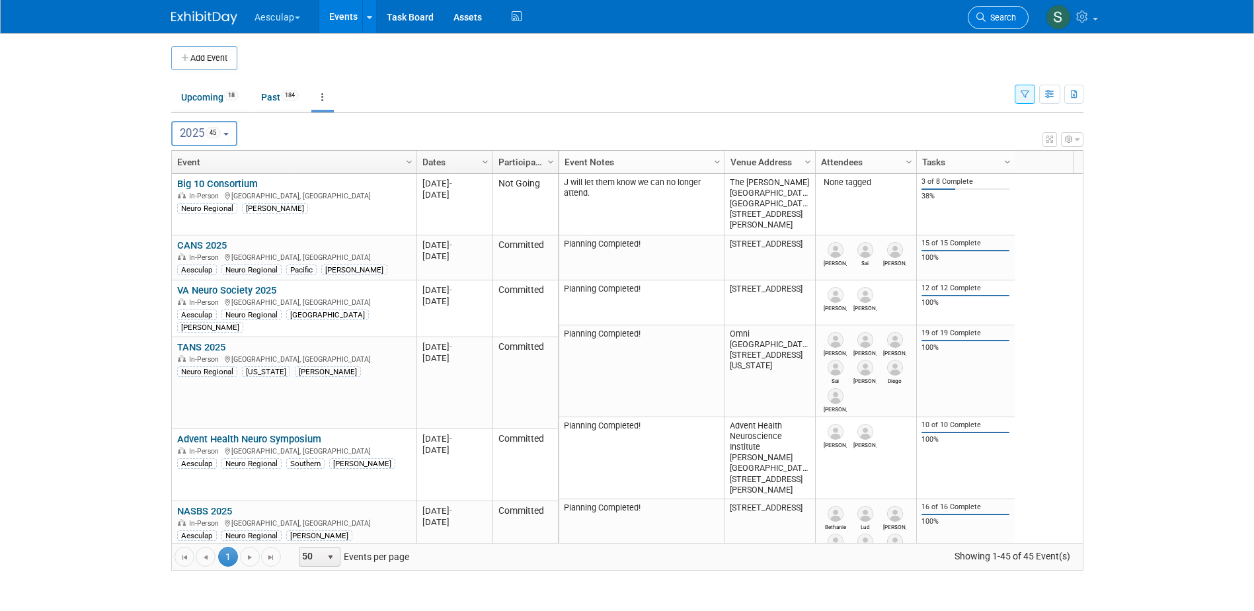
click at [992, 22] on span "Search" at bounding box center [1001, 18] width 30 height 10
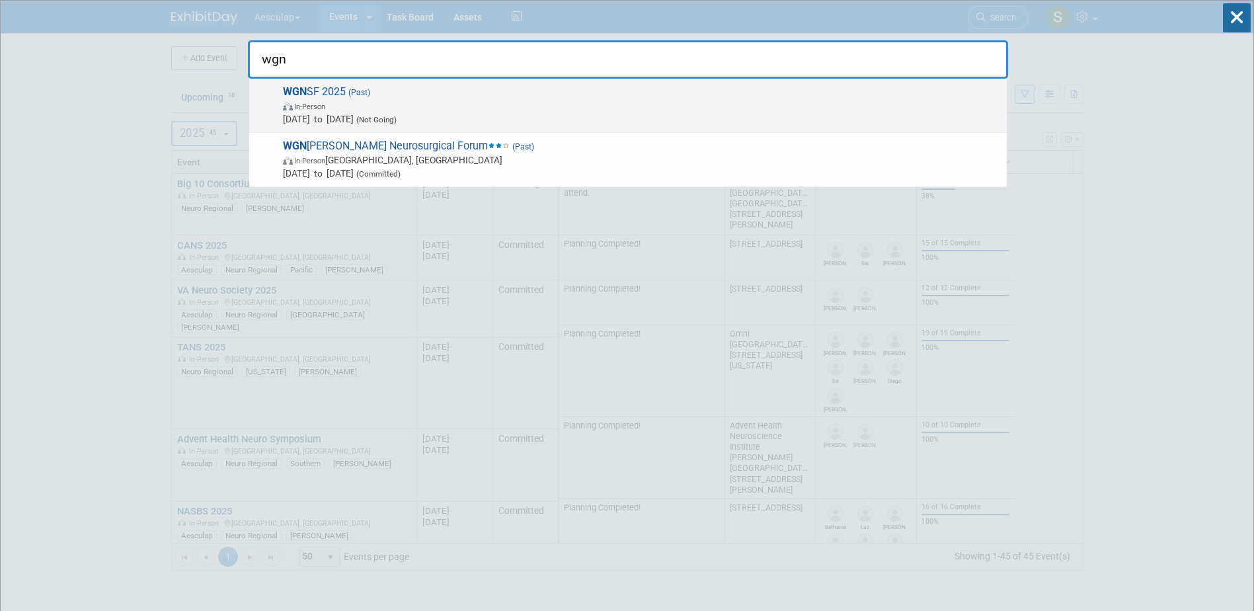
type input "wgn"
click at [317, 90] on span "WGN SF 2025 (Past) In-Person May 1, 2025 to May 3, 2025 (Not Going)" at bounding box center [639, 105] width 721 height 40
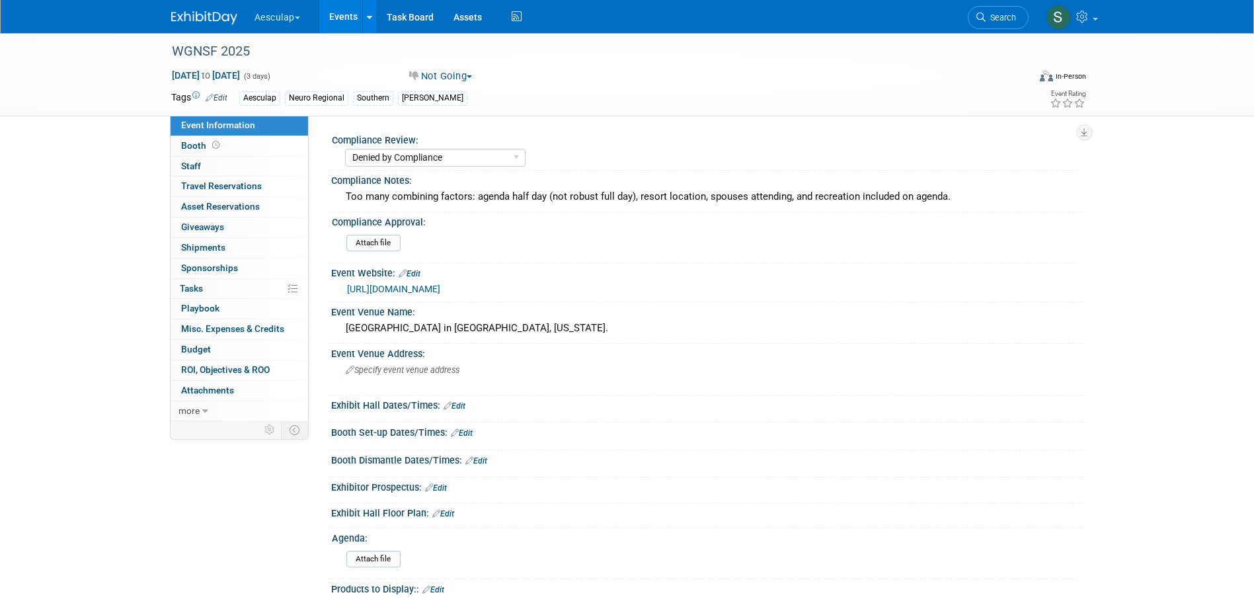
select select "Denied by Compliance"
click at [467, 76] on button "Not Going" at bounding box center [441, 76] width 73 height 14
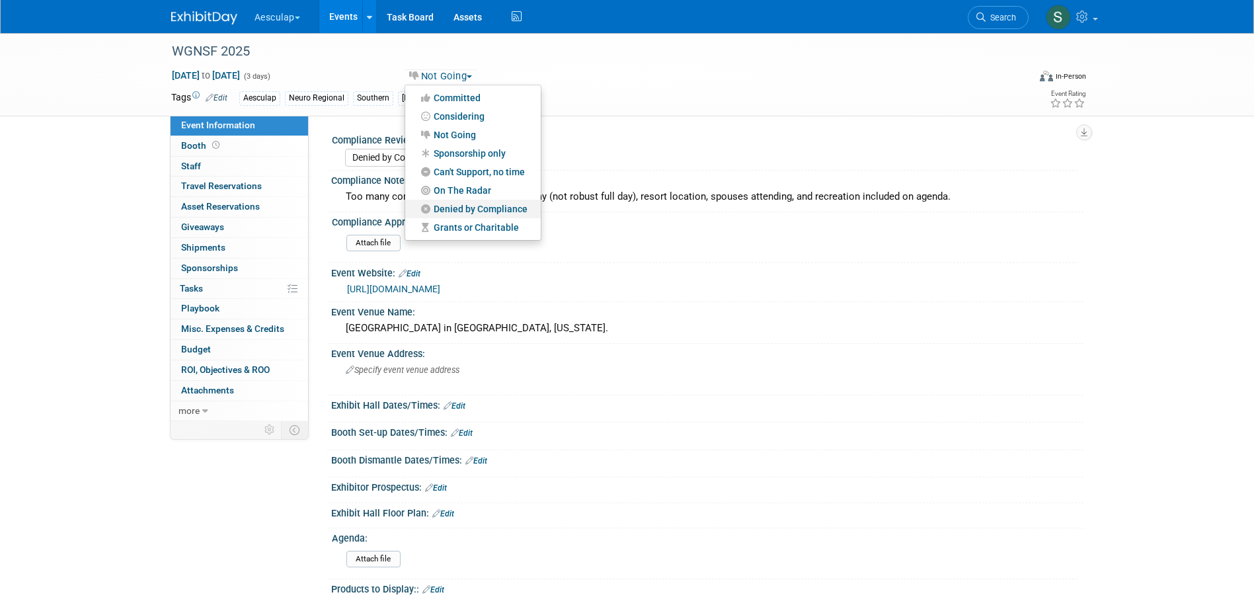
click at [466, 204] on link "Denied by Compliance" at bounding box center [473, 209] width 136 height 19
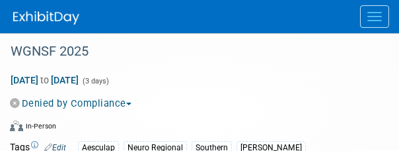
select select "Denied by Compliance"
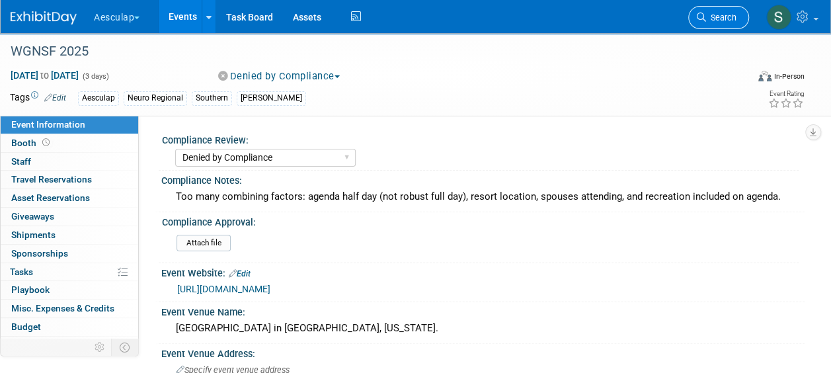
click at [399, 20] on span "Search" at bounding box center [721, 18] width 30 height 10
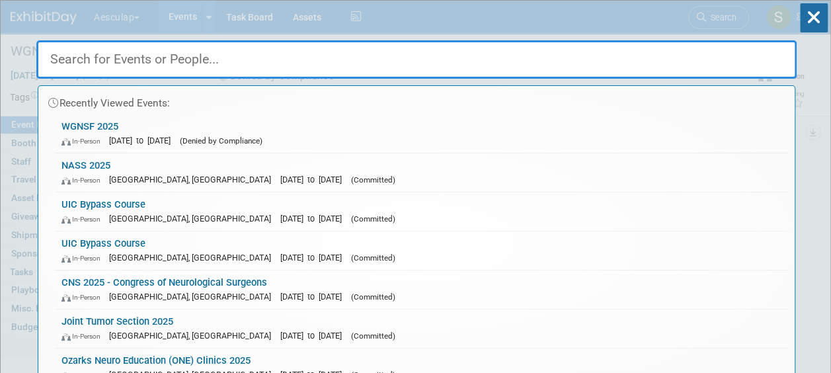
type input "i"
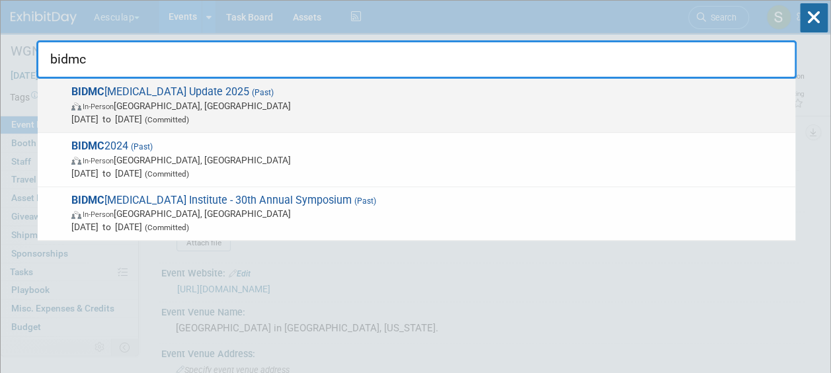
type input "bidmc"
click at [155, 94] on span "BIDMC [MEDICAL_DATA] Update 2025 (Past) In-Person [GEOGRAPHIC_DATA], [GEOGRAPHI…" at bounding box center [427, 105] width 721 height 40
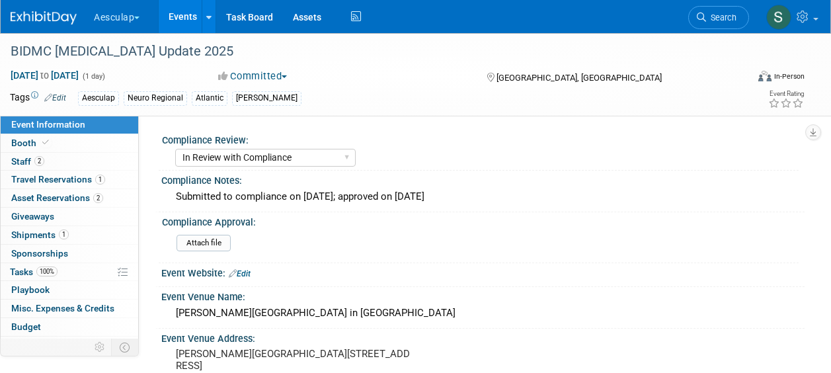
select select "In Review with Compliance"
select select "Neuro"
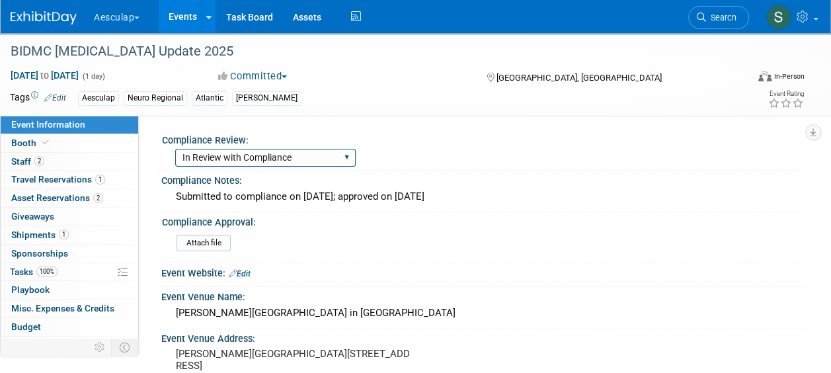
click at [347, 160] on select "Needs to be submitted to Compliance In Review with Compliance Approved by Compl…" at bounding box center [265, 158] width 180 height 18
select select "Approved by Compliance"
click at [175, 149] on select "Needs to be submitted to Compliance In Review with Compliance Approved by Compl…" at bounding box center [265, 158] width 180 height 18
